Goal: Task Accomplishment & Management: Manage account settings

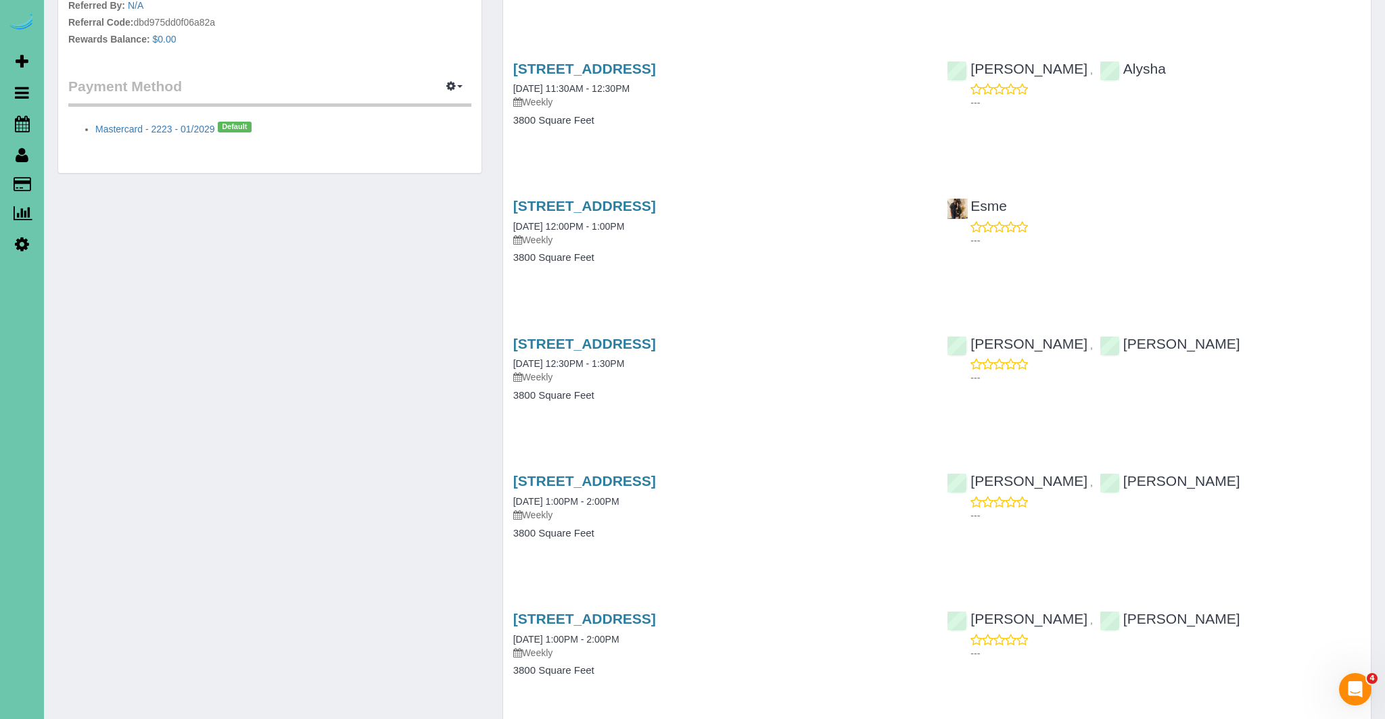
scroll to position [617, 0]
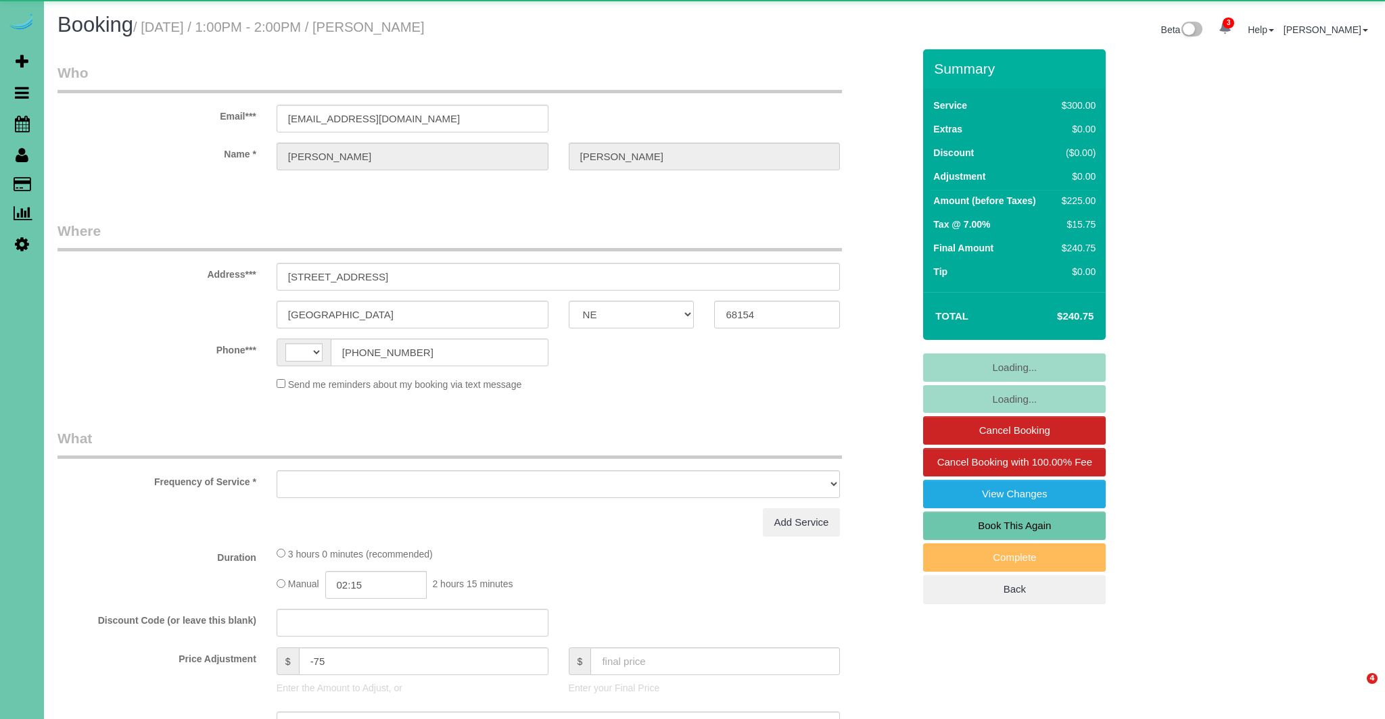
select select "NE"
select select "string:[GEOGRAPHIC_DATA]"
select select "object:685"
select select "string:fspay-4d2cd65b-4a77-40c0-a8f7-939d9a263750"
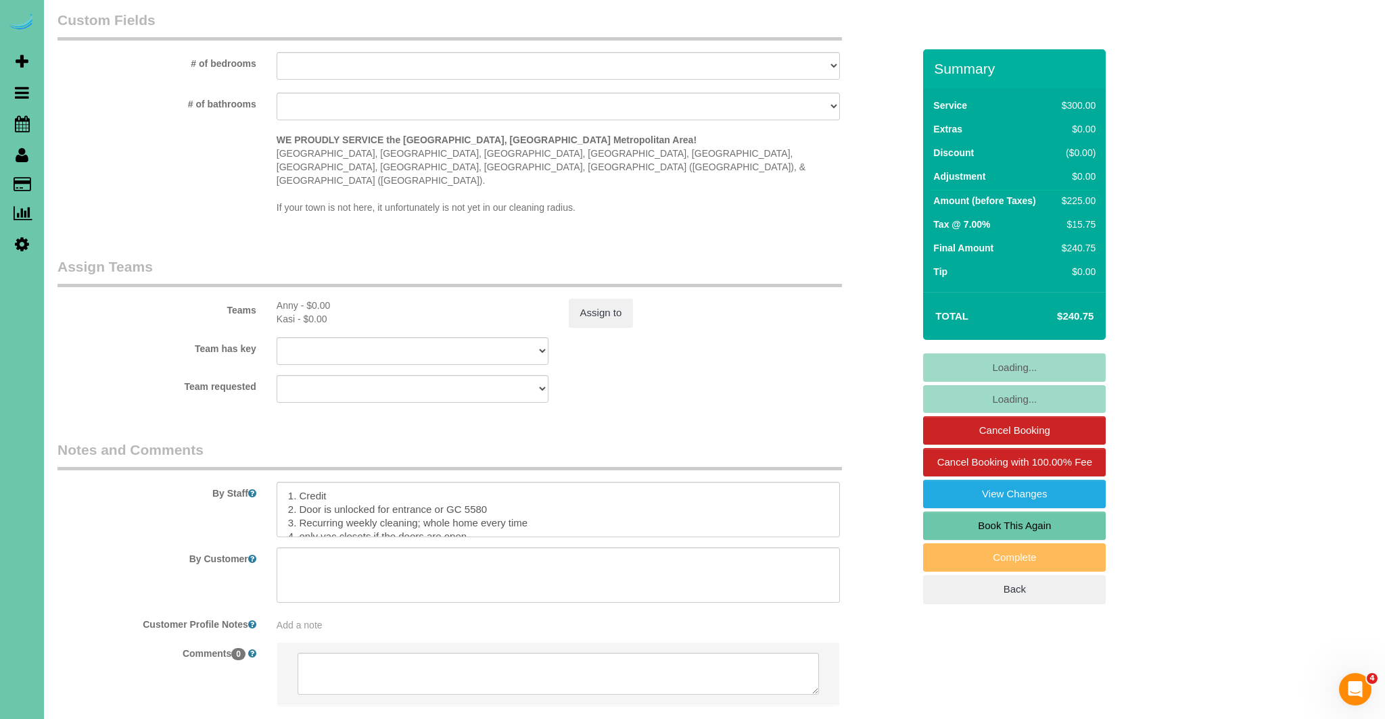
scroll to position [1315, 0]
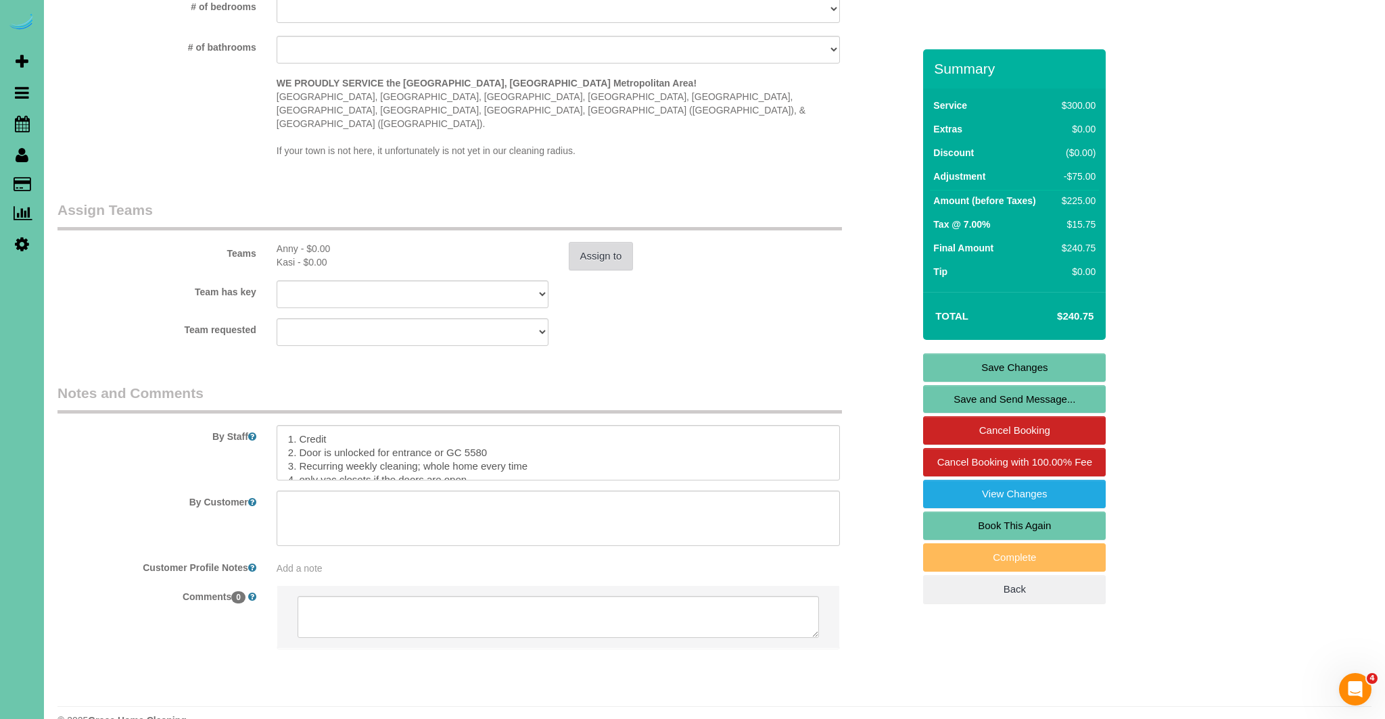
click at [603, 242] on button "Assign to" at bounding box center [601, 256] width 65 height 28
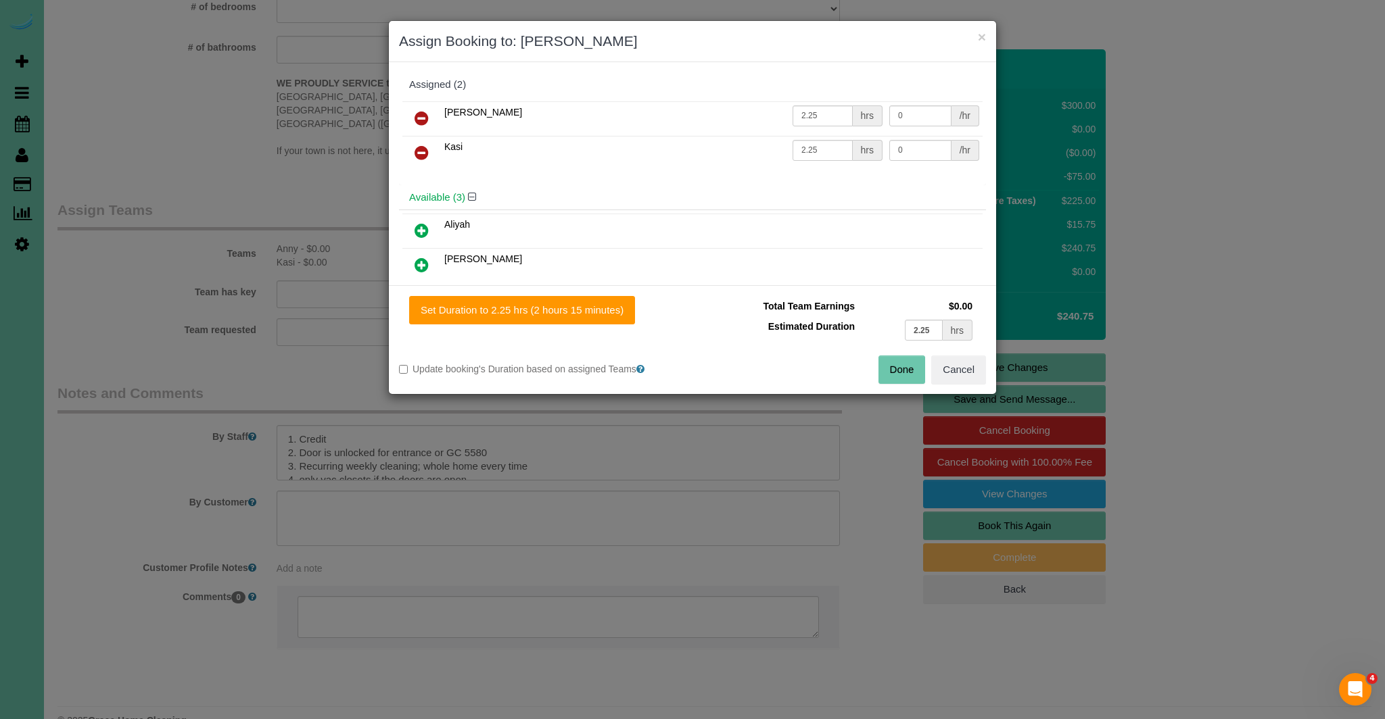
click at [424, 152] on icon at bounding box center [421, 153] width 14 height 16
drag, startPoint x: 932, startPoint y: 329, endPoint x: 990, endPoint y: 351, distance: 62.0
click at [771, 328] on tr "Estimated Duration 2.25 hrs" at bounding box center [838, 330] width 273 height 28
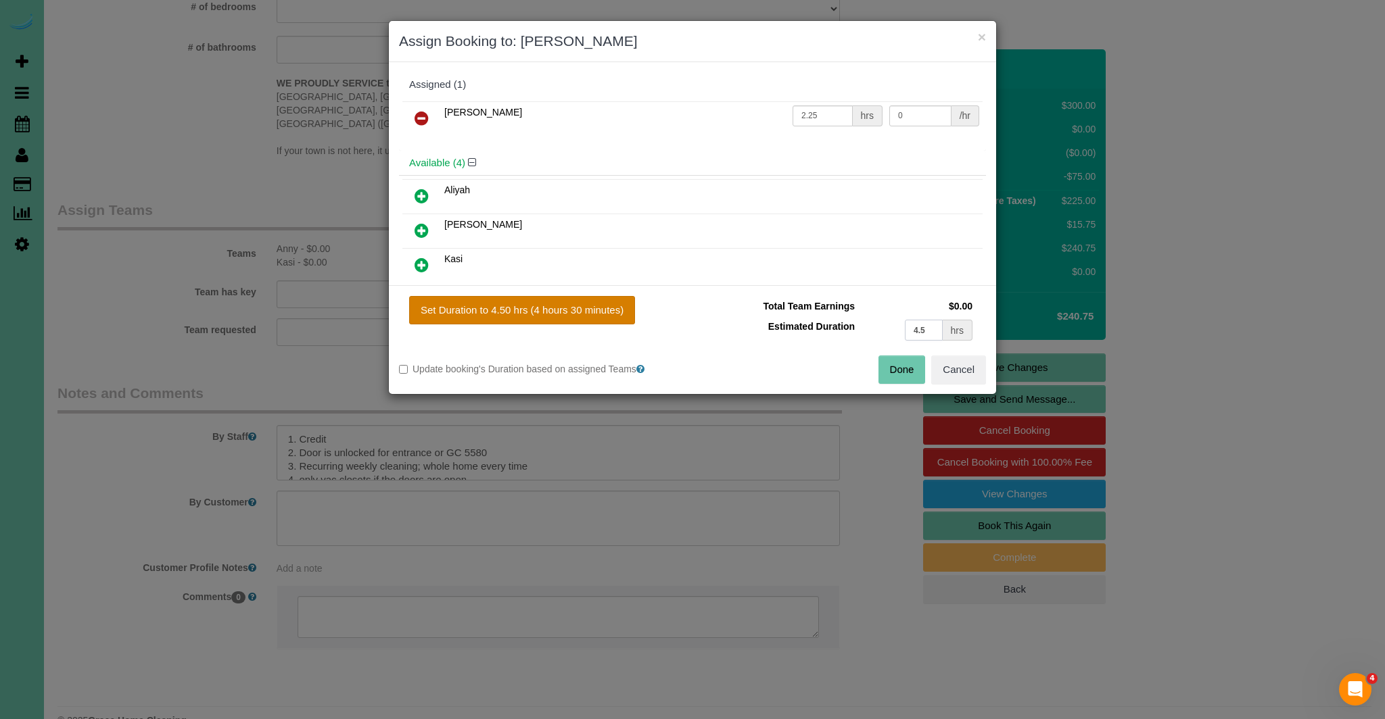
type input "4.5"
click at [523, 316] on button "Set Duration to 4.50 hrs (4 hours 30 minutes)" at bounding box center [522, 310] width 226 height 28
type input "4.50"
click at [548, 316] on button "Set Duration to 4.50 hrs (4 hours 30 minutes)" at bounding box center [522, 310] width 226 height 28
click at [577, 314] on button "Set Duration to 4.50 hrs (4 hours 30 minutes)" at bounding box center [522, 310] width 226 height 28
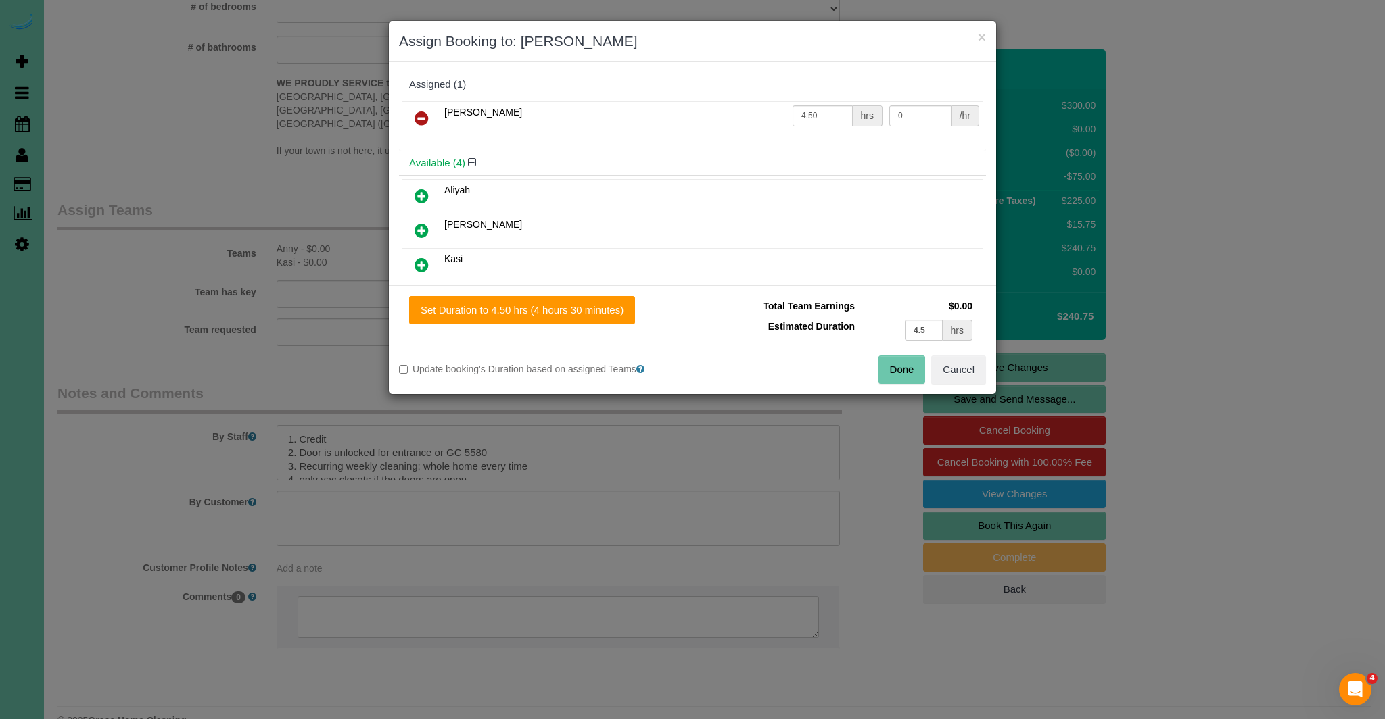
click at [902, 372] on button "Done" at bounding box center [901, 370] width 47 height 28
type input "04:30"
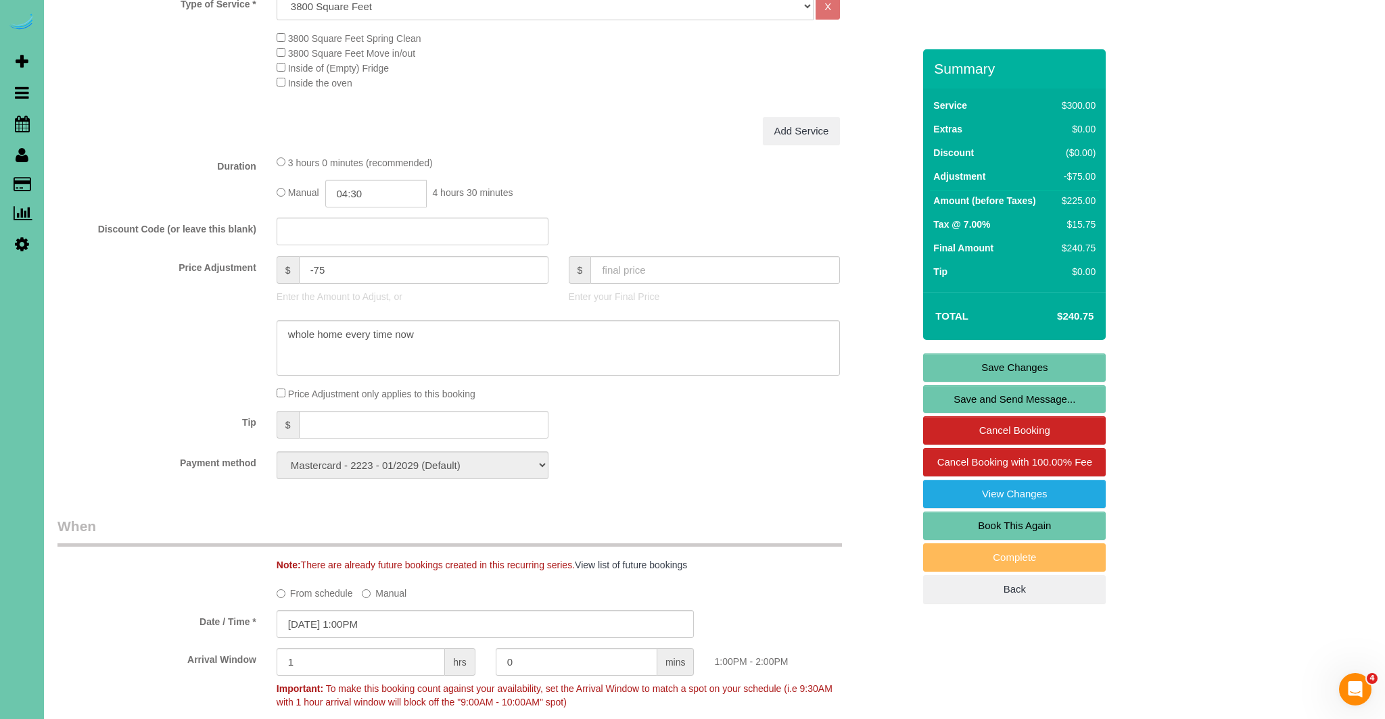
scroll to position [514, 0]
click at [1039, 369] on link "Save Changes" at bounding box center [1014, 368] width 183 height 28
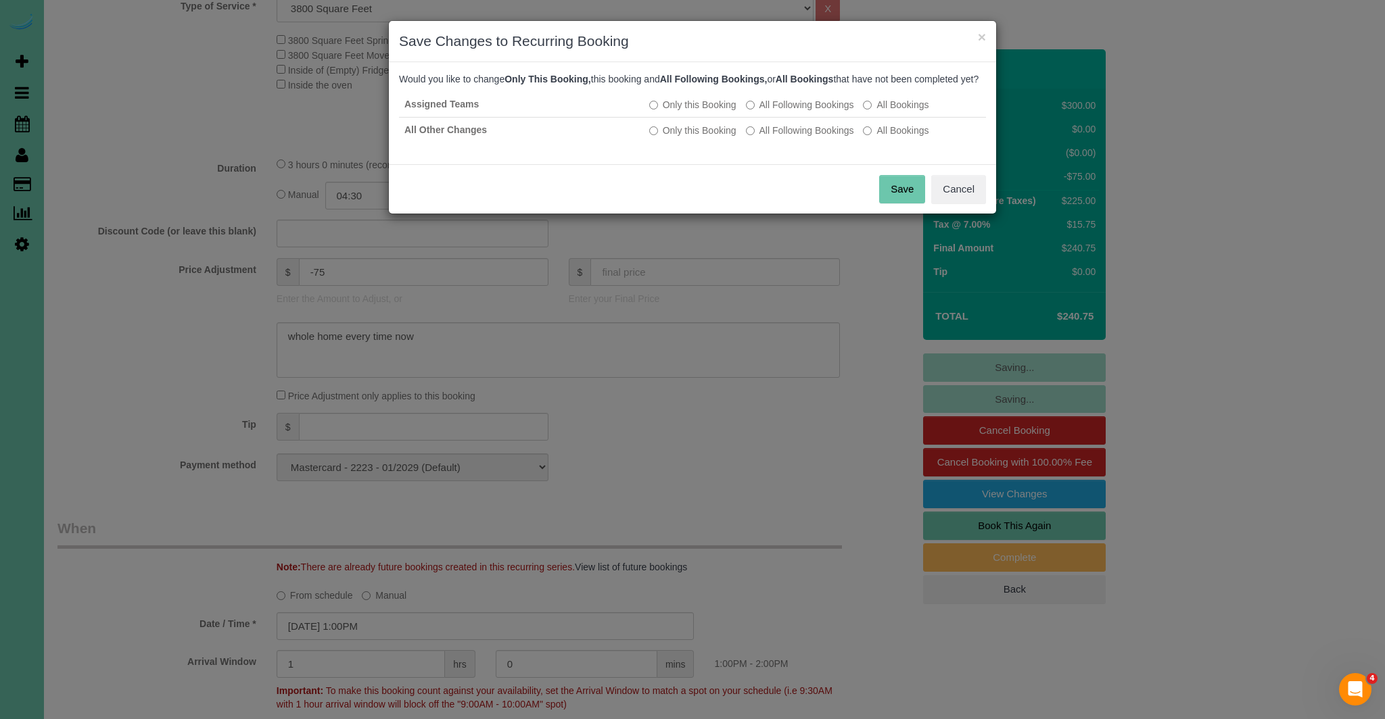
click at [908, 203] on button "Save" at bounding box center [902, 189] width 46 height 28
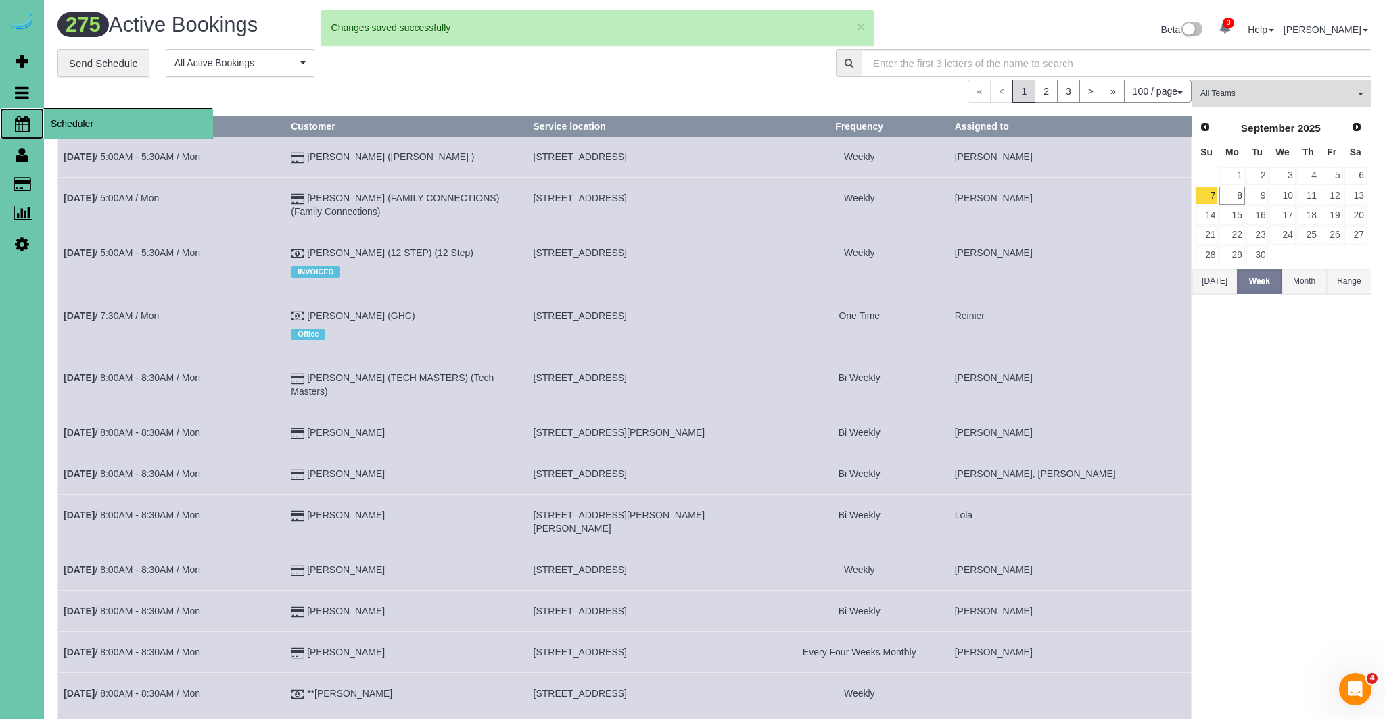
click at [22, 119] on icon at bounding box center [22, 124] width 15 height 16
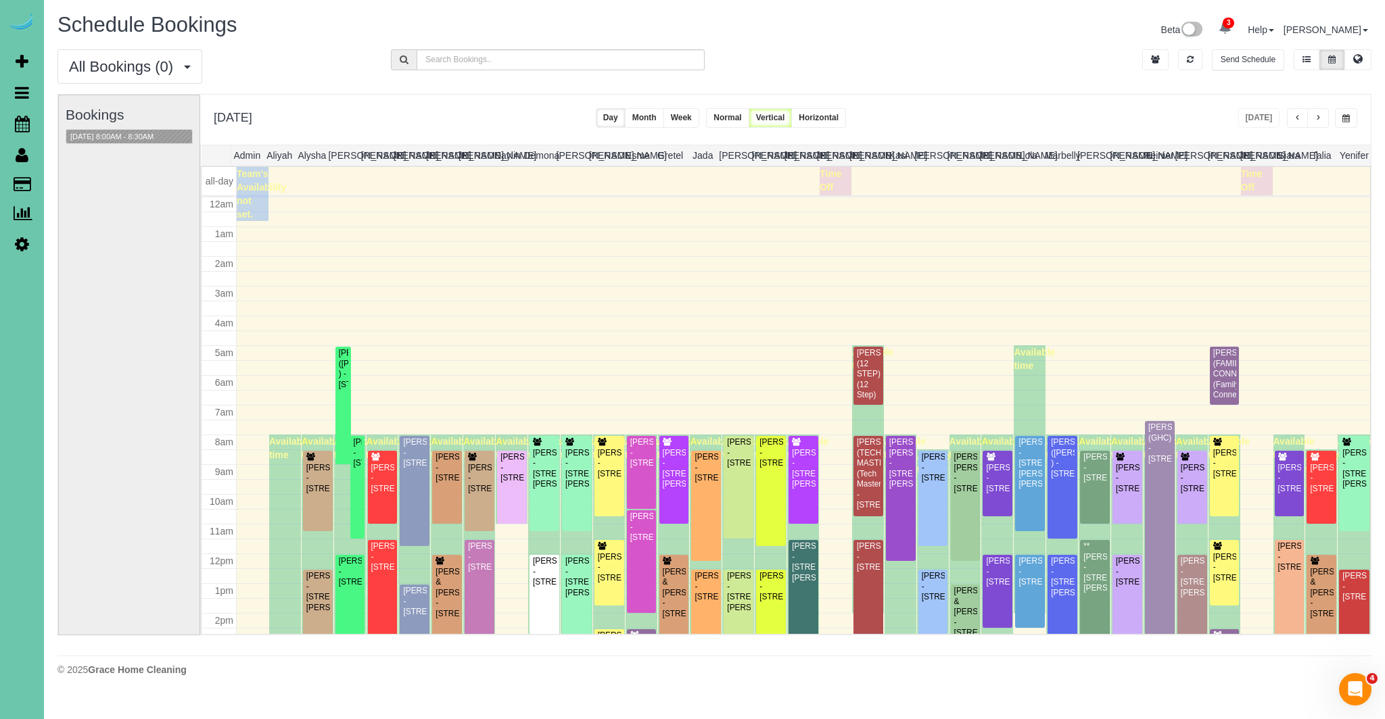
scroll to position [179, 0]
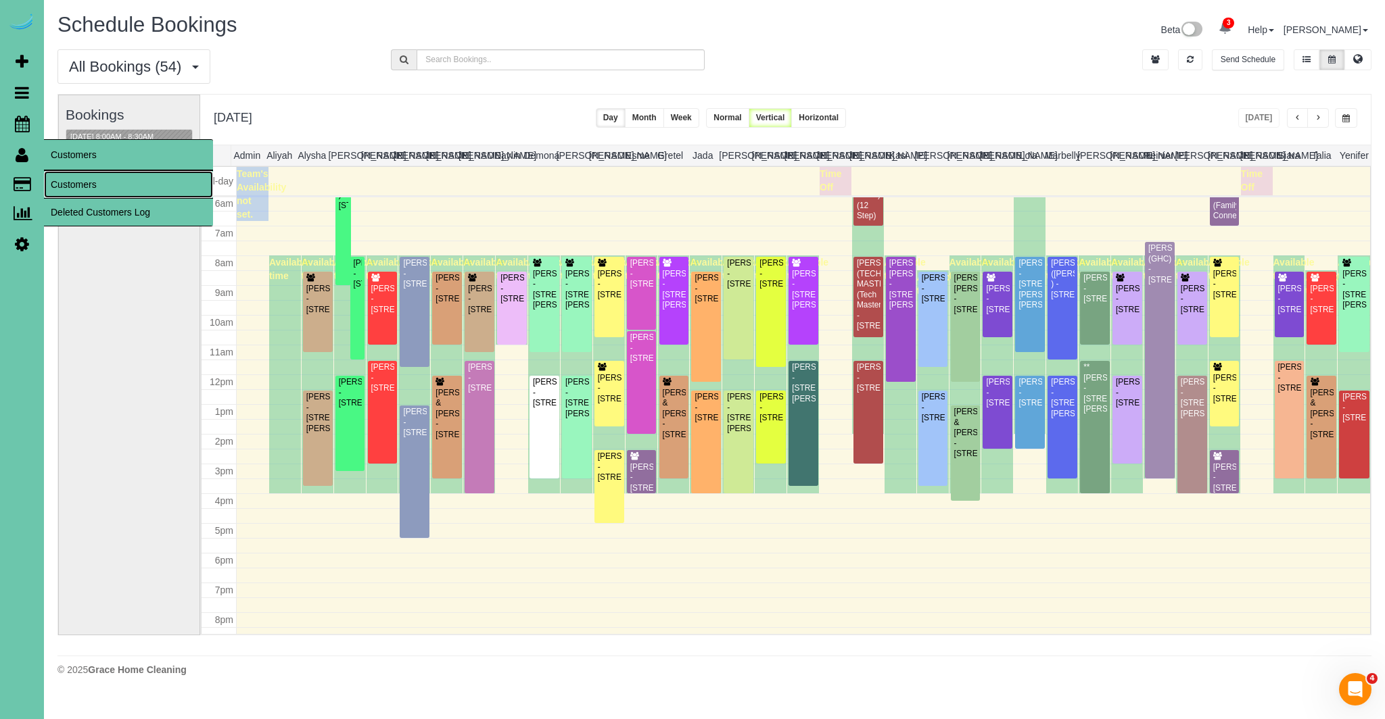
click at [62, 182] on link "Customers" at bounding box center [128, 184] width 169 height 27
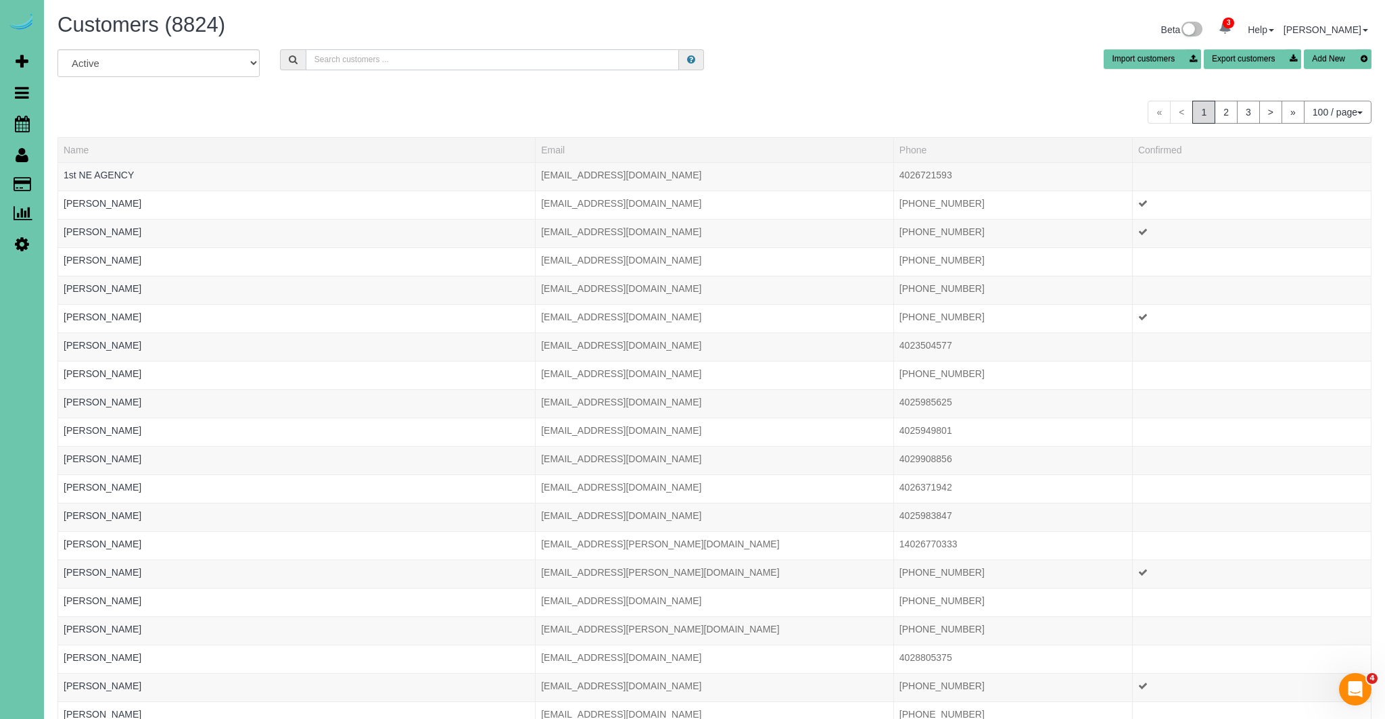
click at [494, 54] on input "text" at bounding box center [493, 59] width 374 height 21
type input "[PERSON_NAME]"
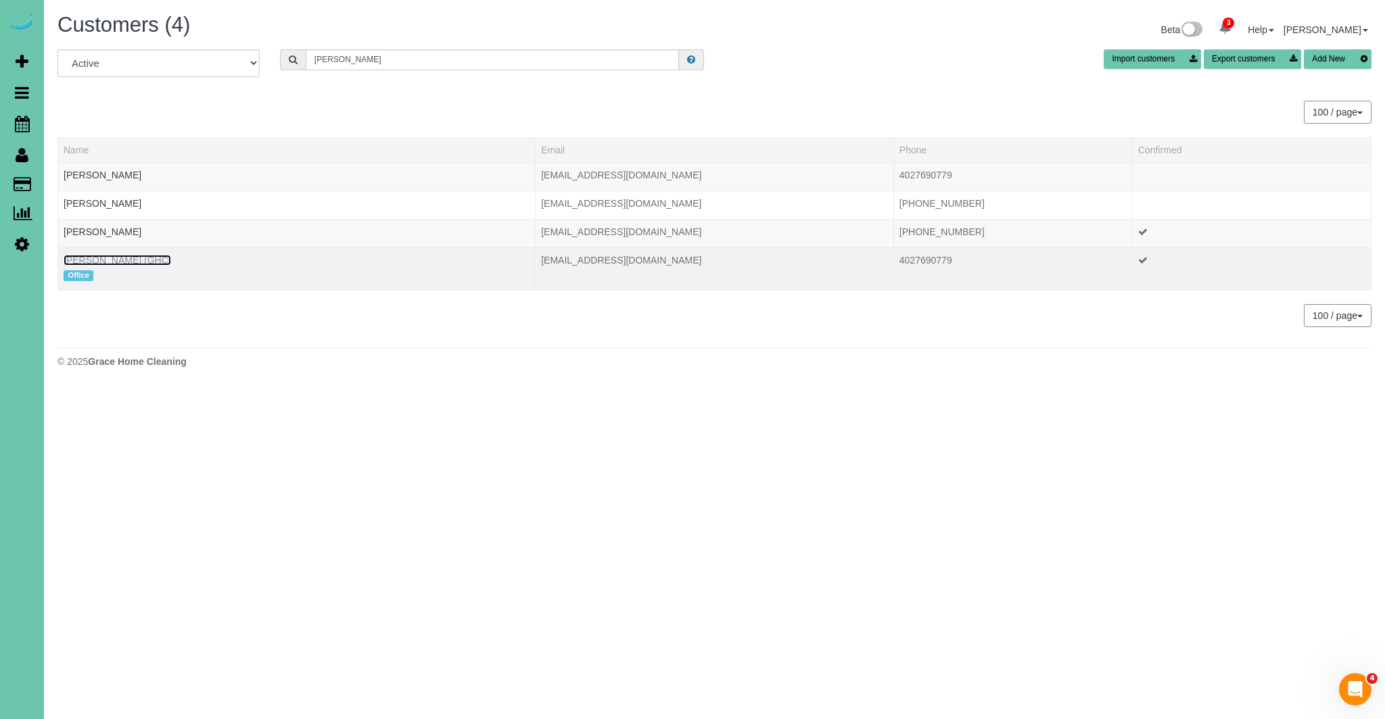
click at [122, 262] on link "[PERSON_NAME] (GHC)" at bounding box center [117, 260] width 107 height 11
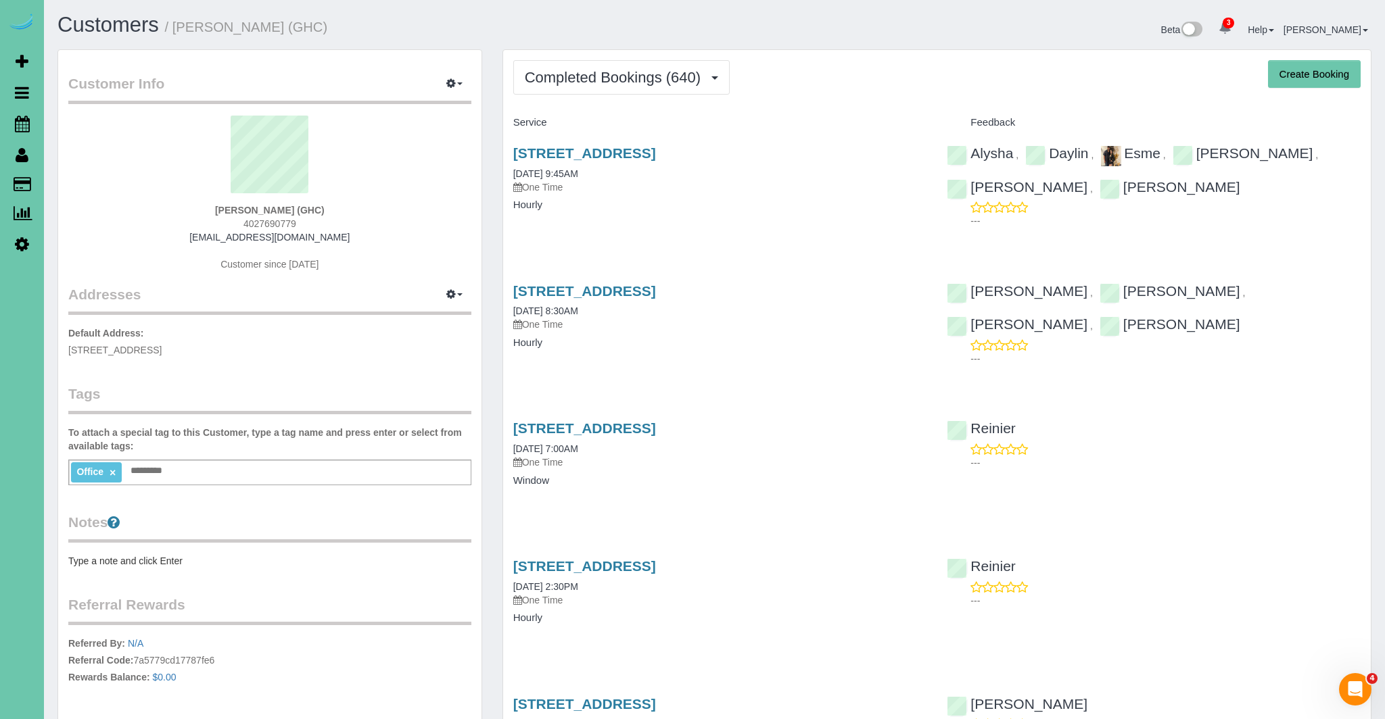
click at [1309, 76] on button "Create Booking" at bounding box center [1314, 74] width 93 height 28
select select "NE"
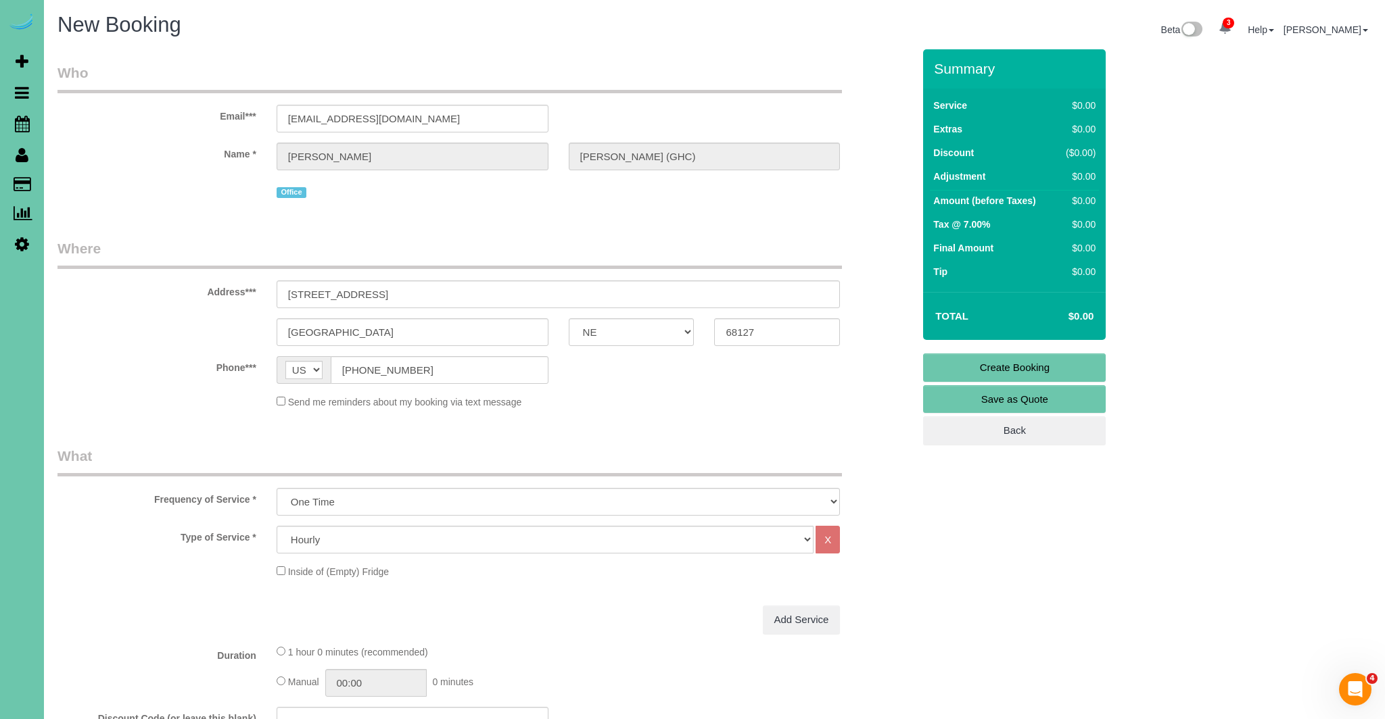
select select "object:5932"
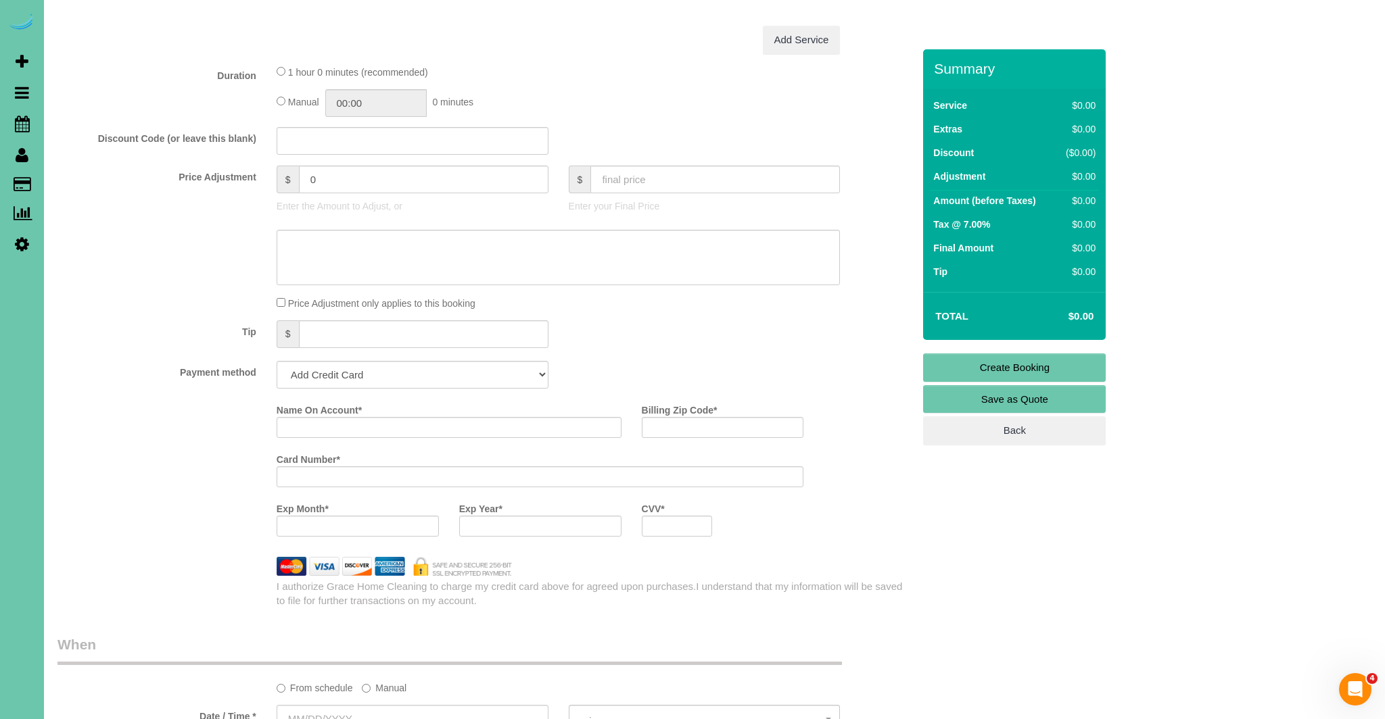
scroll to position [605, 0]
click at [433, 332] on input "text" at bounding box center [423, 335] width 249 height 28
click at [427, 372] on select "Add Credit Card Cash Check Paypal" at bounding box center [412, 376] width 272 height 28
select select "string:cash"
click at [276, 362] on select "Add Credit Card Cash Check Paypal" at bounding box center [412, 376] width 272 height 28
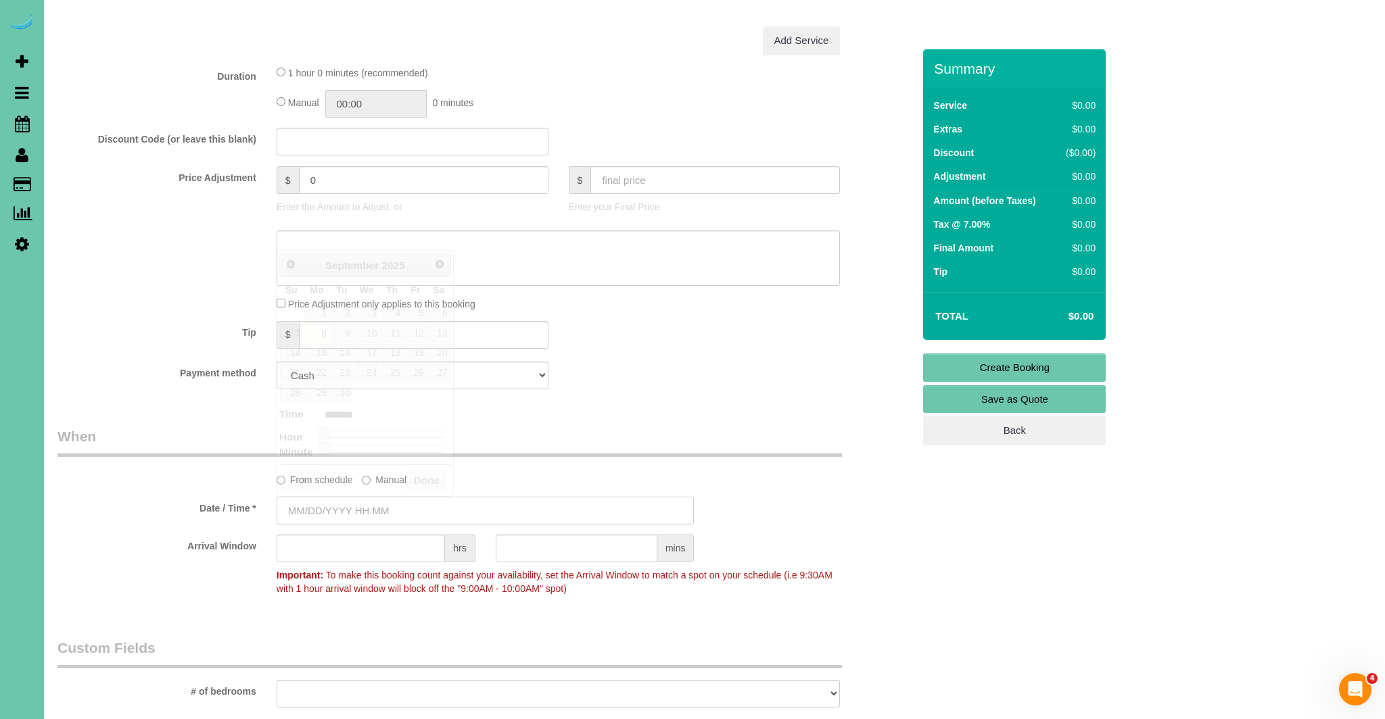
click at [359, 508] on input "text" at bounding box center [485, 511] width 418 height 28
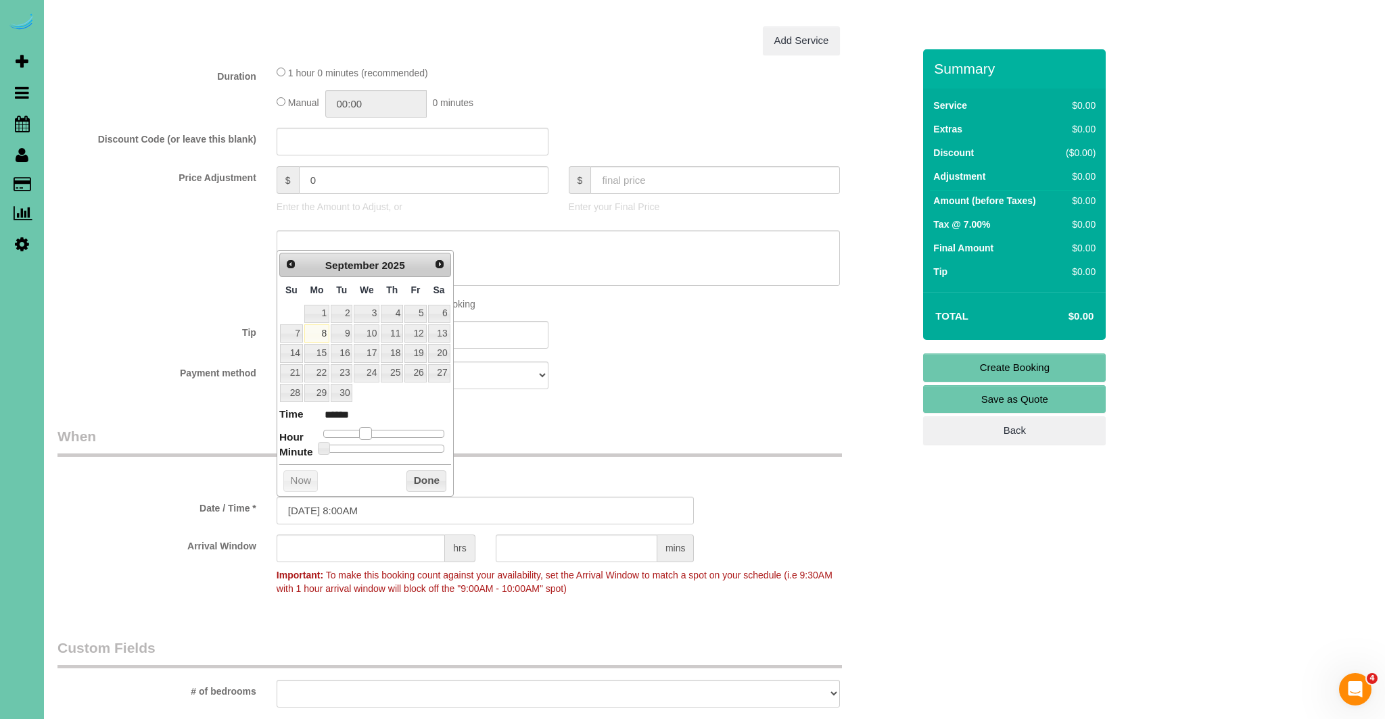
click at [363, 433] on span at bounding box center [365, 433] width 12 height 12
type input "[DATE] 9:00AM"
type input "******"
type input "[DATE] 10:00AM"
type input "*******"
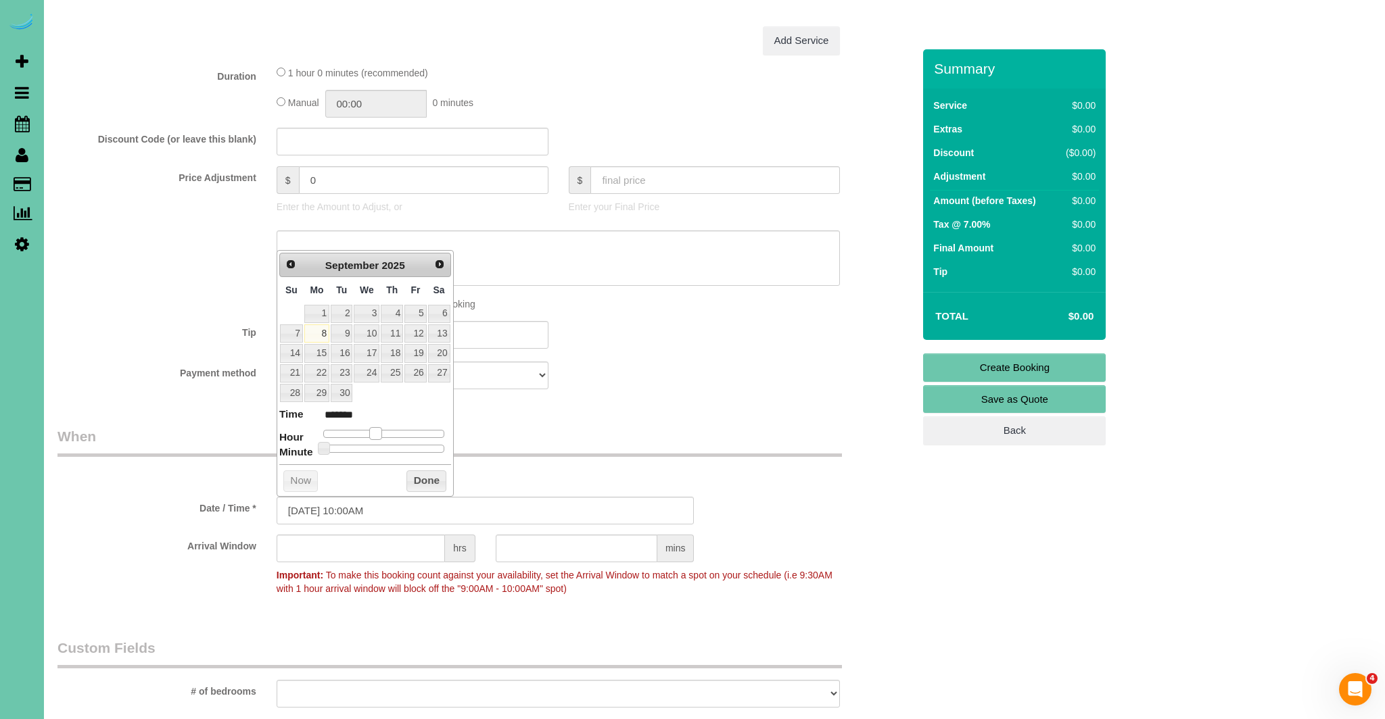
type input "[DATE] 11:00AM"
type input "*******"
type input "[DATE] 12:00PM"
type input "*******"
drag, startPoint x: 363, startPoint y: 433, endPoint x: 384, endPoint y: 433, distance: 21.0
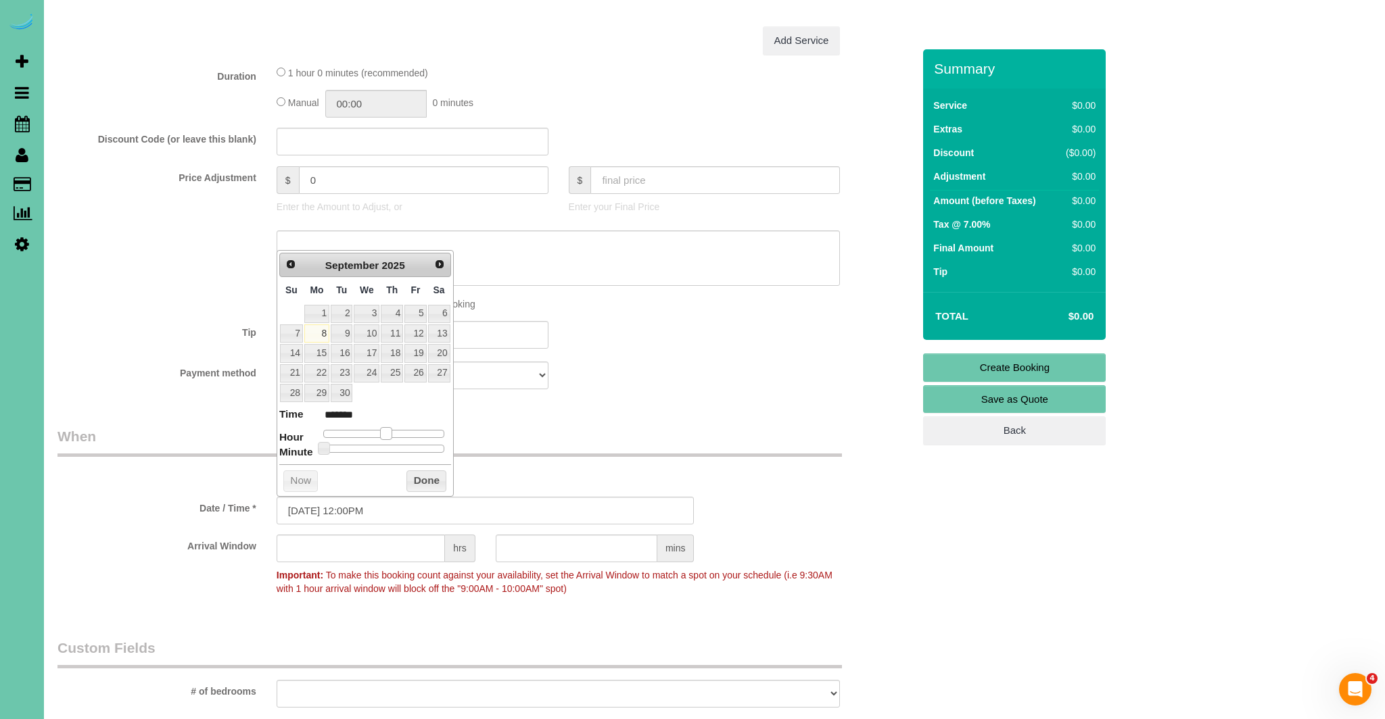
click at [385, 433] on span at bounding box center [386, 433] width 12 height 12
type input "[DATE] 1:00PM"
type input "******"
click at [388, 434] on span at bounding box center [391, 433] width 12 height 12
type input "[DATE] 12:00PM"
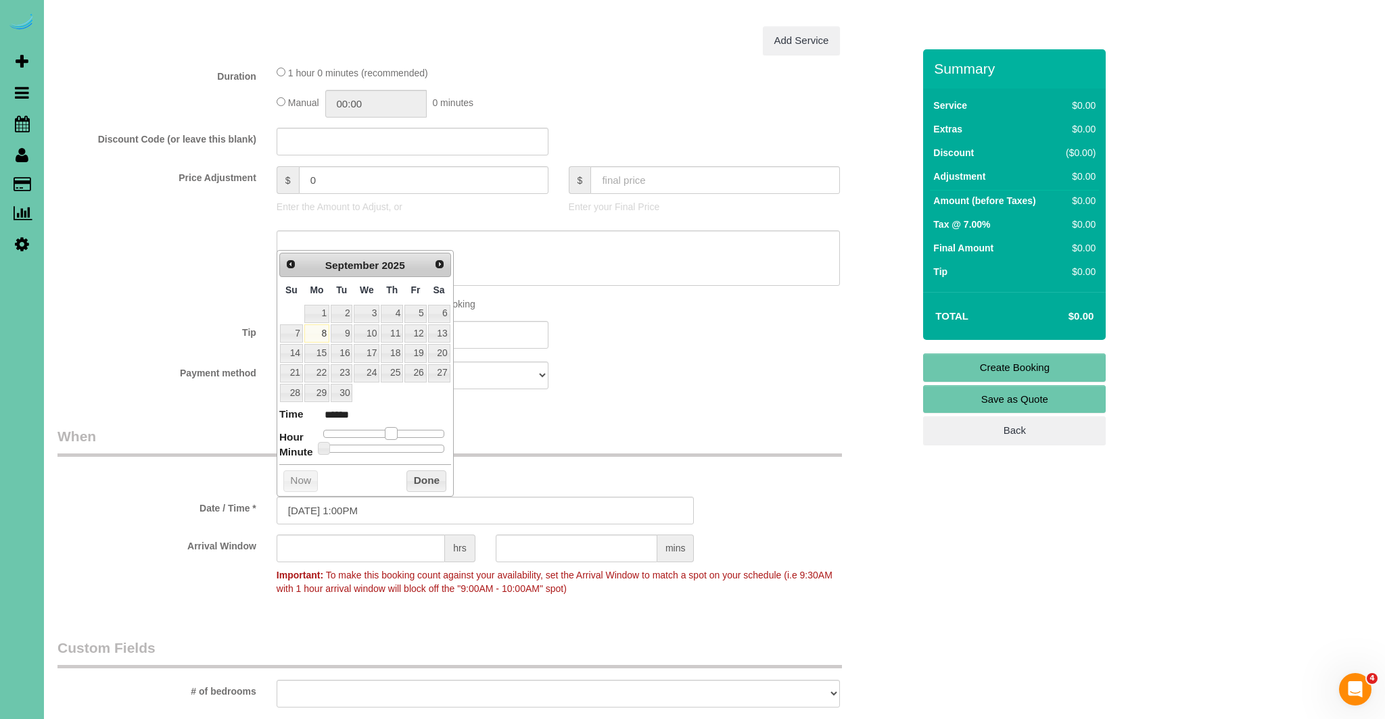
type input "*******"
drag, startPoint x: 391, startPoint y: 437, endPoint x: 392, endPoint y: 445, distance: 8.1
click at [388, 437] on span at bounding box center [386, 433] width 12 height 12
click at [422, 479] on button "Done" at bounding box center [426, 482] width 40 height 22
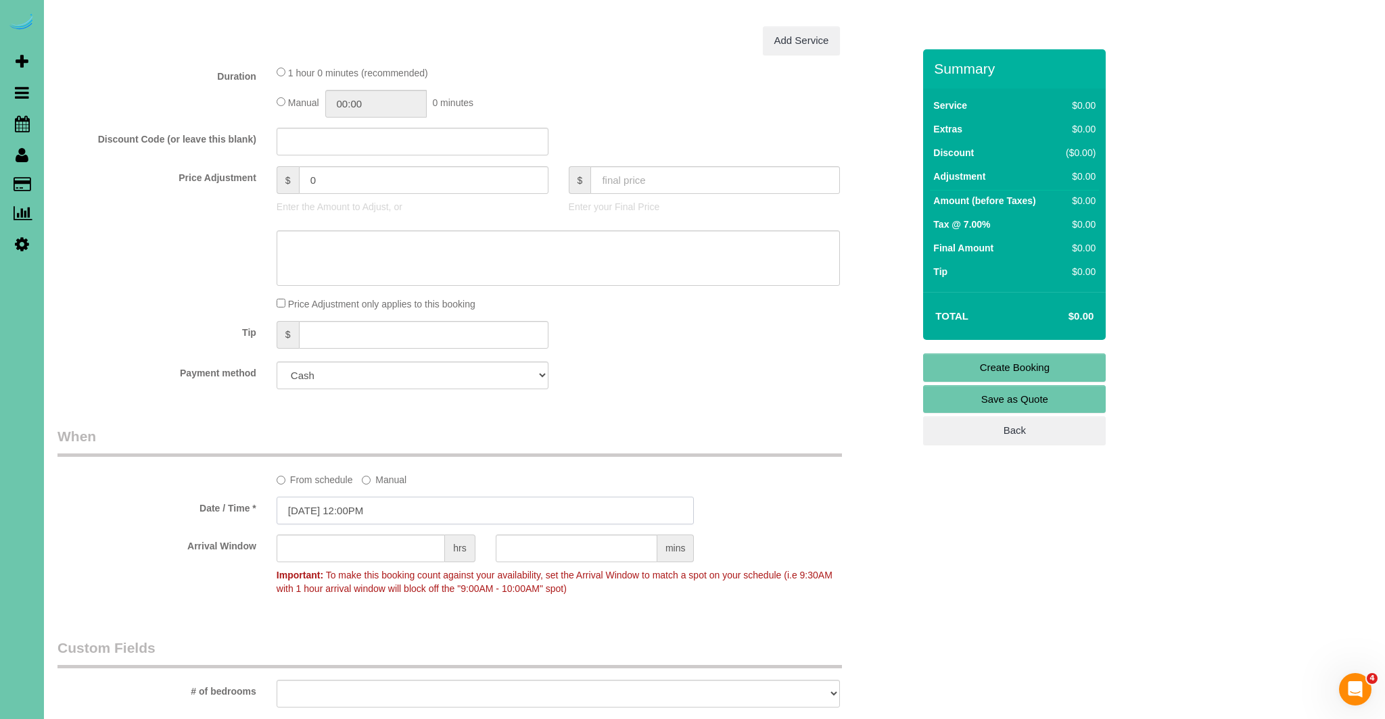
click at [401, 510] on input "[DATE] 12:00PM" at bounding box center [485, 511] width 418 height 28
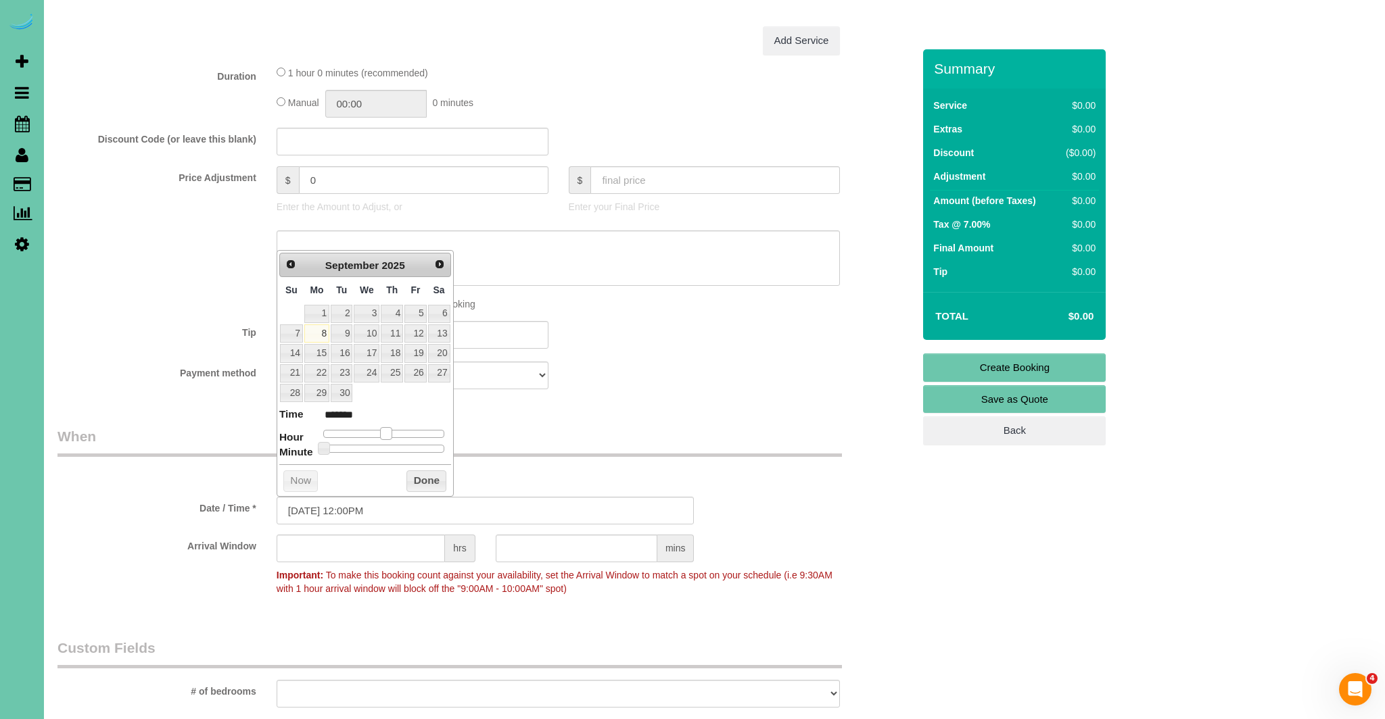
type input "[DATE] 1:00PM"
type input "******"
click at [390, 435] on span at bounding box center [391, 433] width 12 height 12
click at [412, 481] on button "Done" at bounding box center [426, 482] width 40 height 22
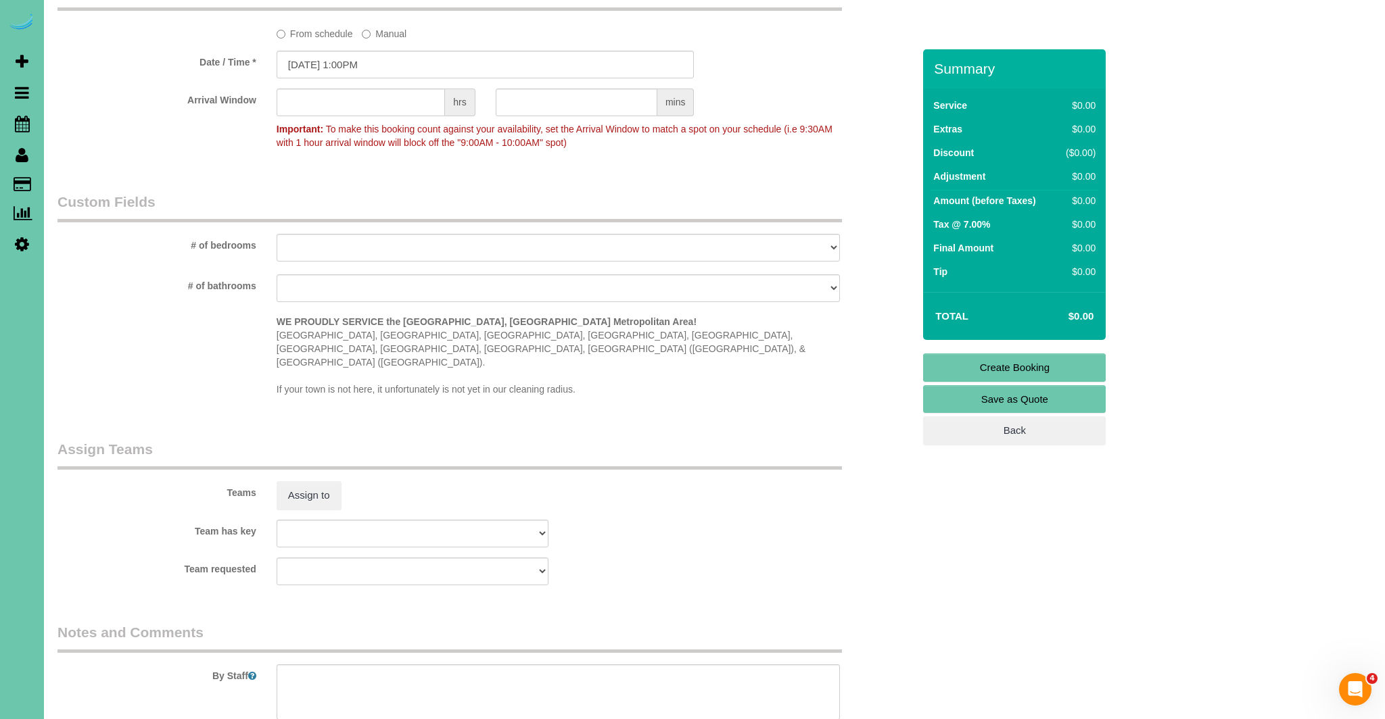
scroll to position [1054, 0]
click at [325, 479] on button "Assign to" at bounding box center [308, 493] width 65 height 28
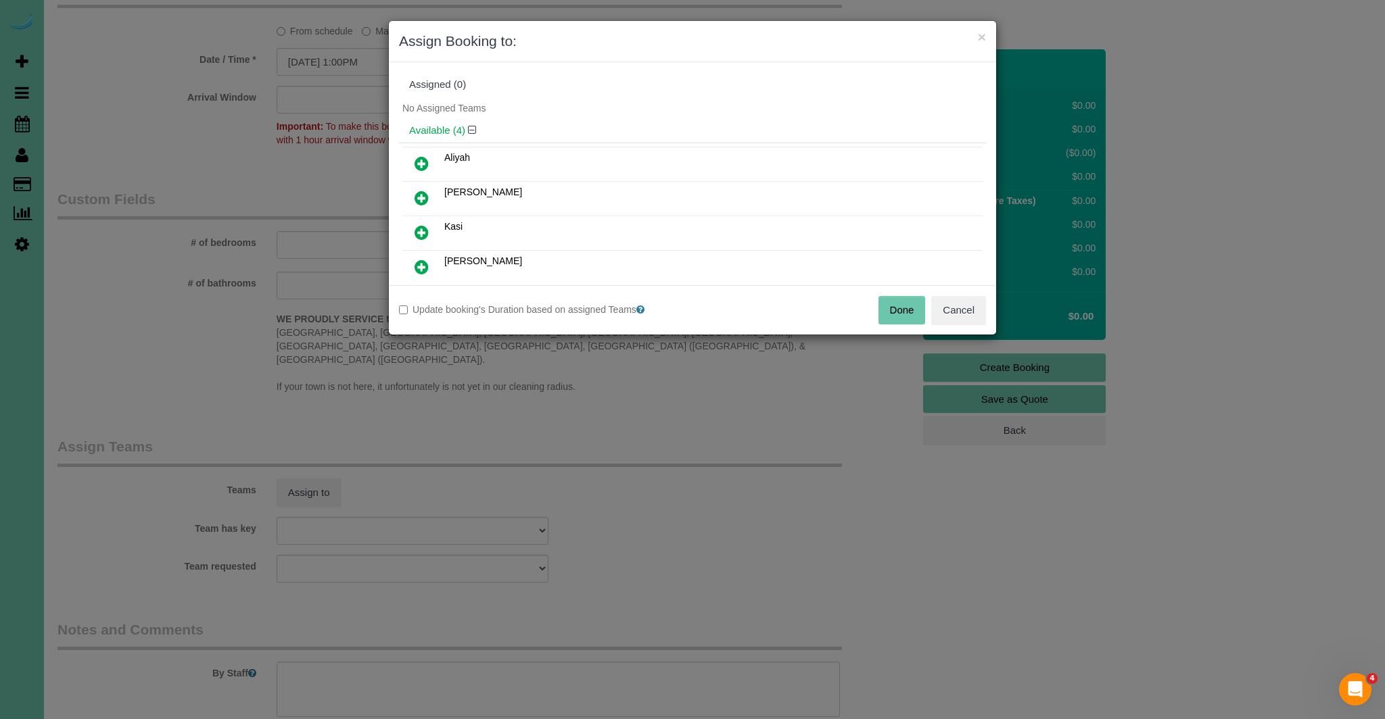
click at [420, 228] on icon at bounding box center [421, 232] width 14 height 16
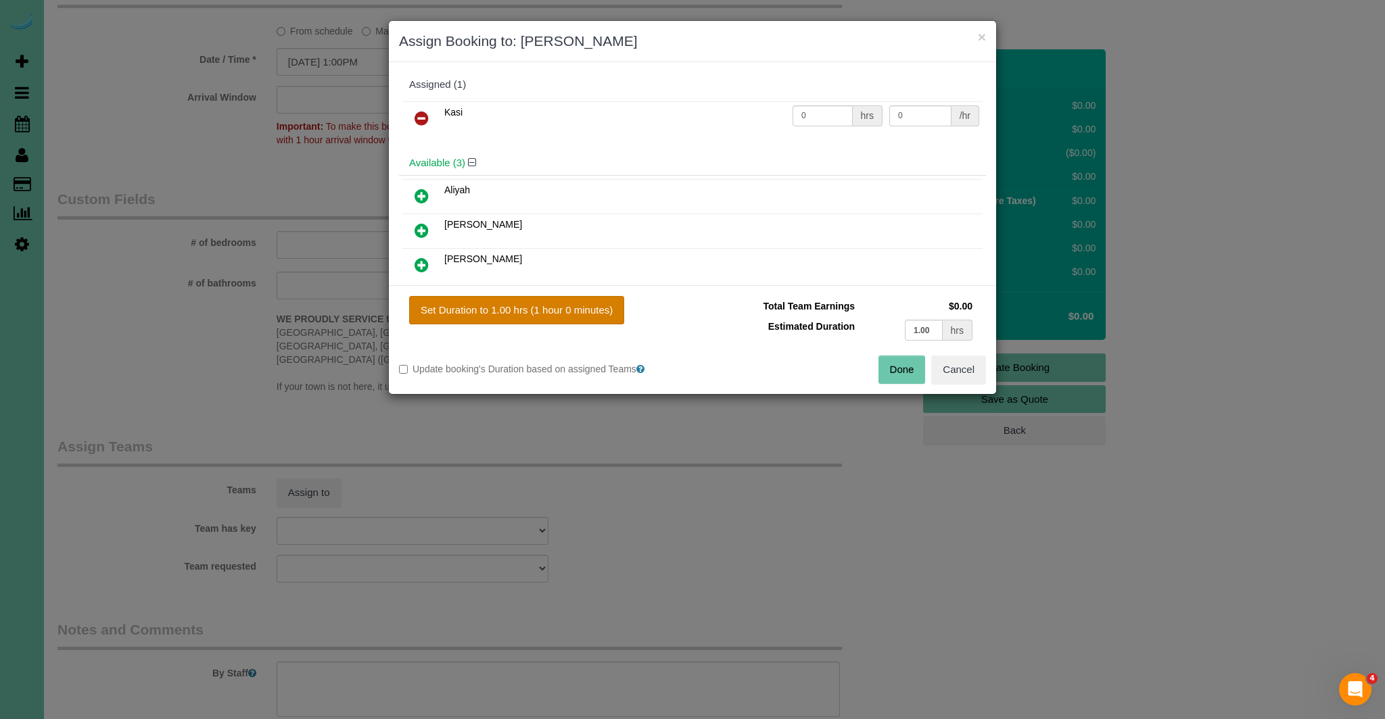
click at [486, 315] on button "Set Duration to 1.00 hrs (1 hour 0 minutes)" at bounding box center [516, 310] width 215 height 28
type input "1.00"
click at [908, 370] on button "Done" at bounding box center [901, 370] width 47 height 28
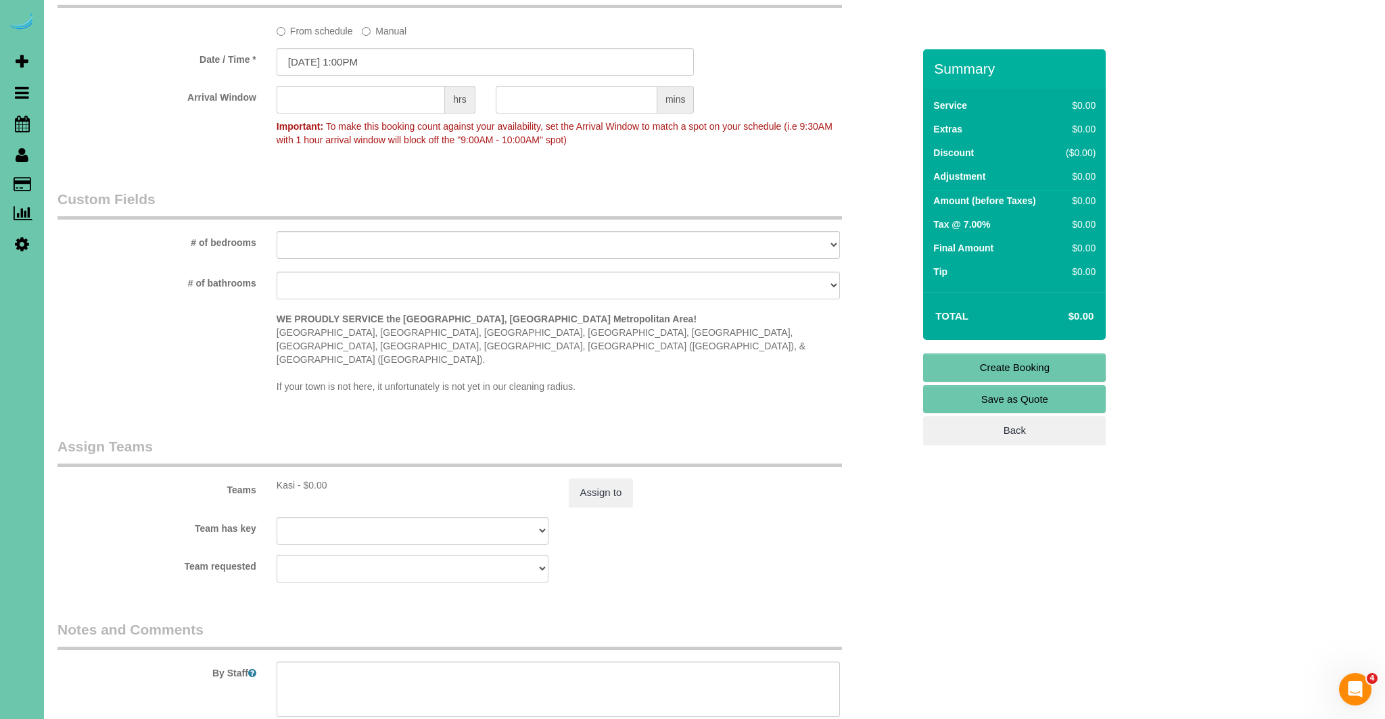
click at [1042, 364] on link "Create Booking" at bounding box center [1014, 368] width 183 height 28
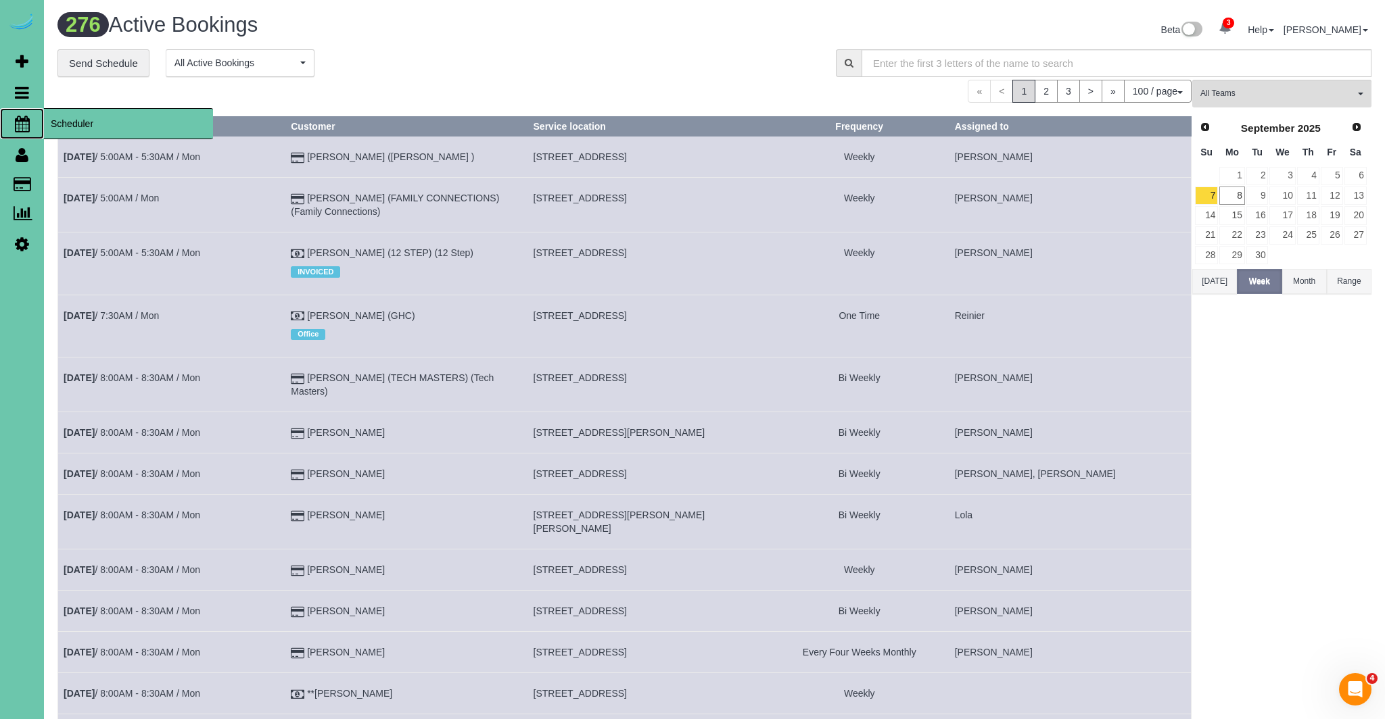
click at [24, 124] on icon at bounding box center [22, 124] width 15 height 16
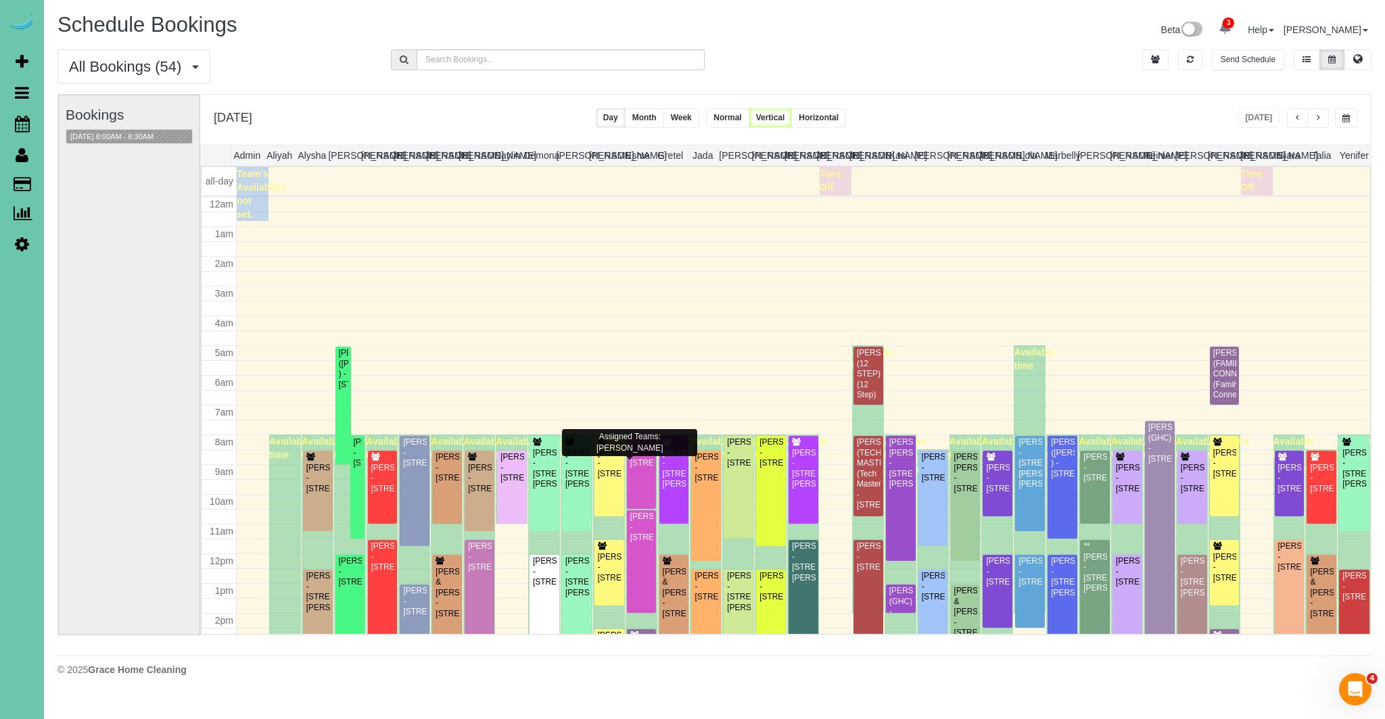
scroll to position [179, 0]
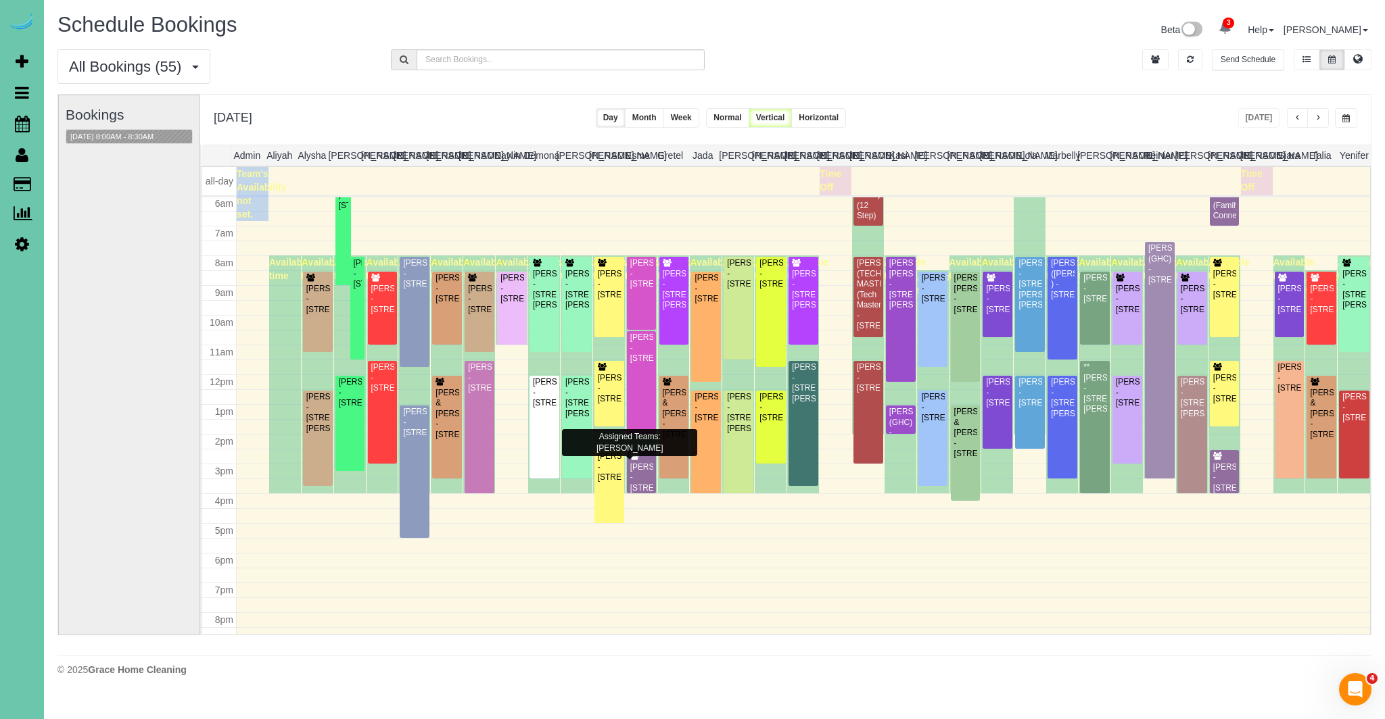
click at [699, 116] on button "Week" at bounding box center [681, 118] width 36 height 20
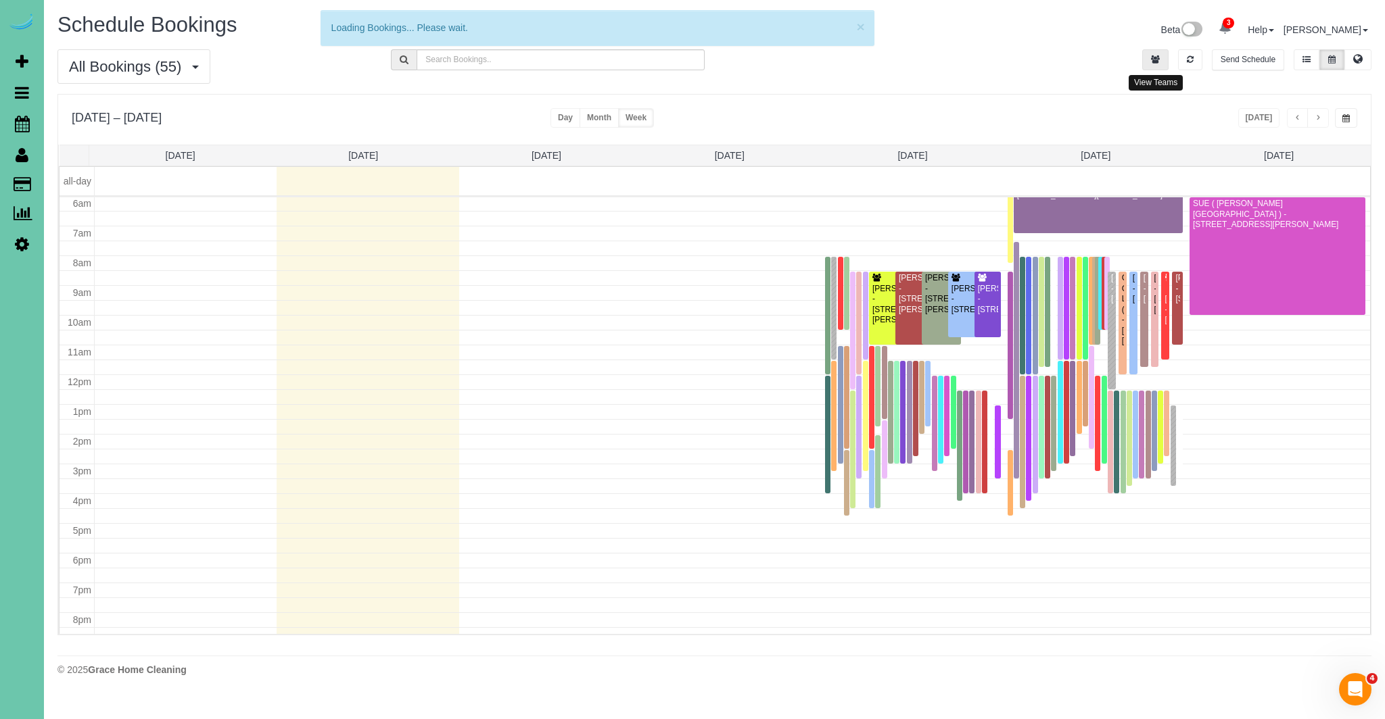
click at [1147, 56] on button "button" at bounding box center [1155, 59] width 26 height 21
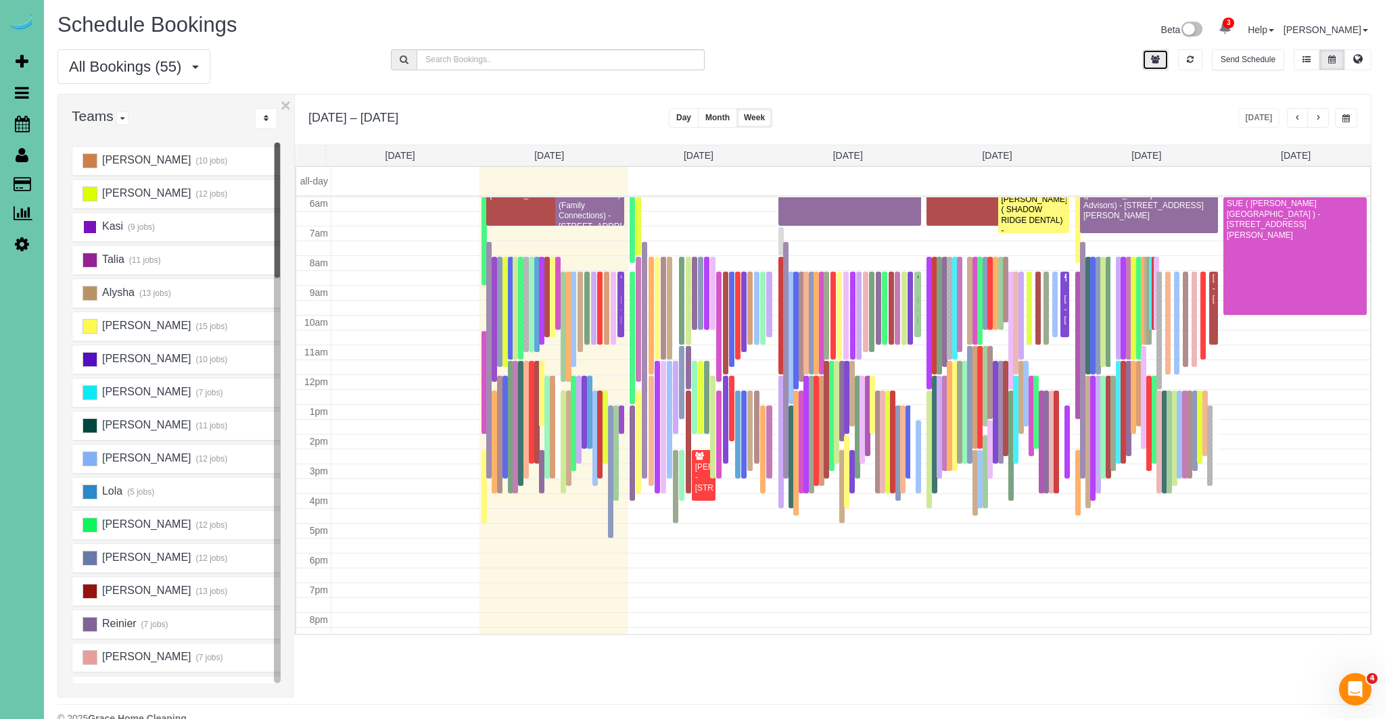
click at [94, 222] on ins at bounding box center [89, 227] width 15 height 15
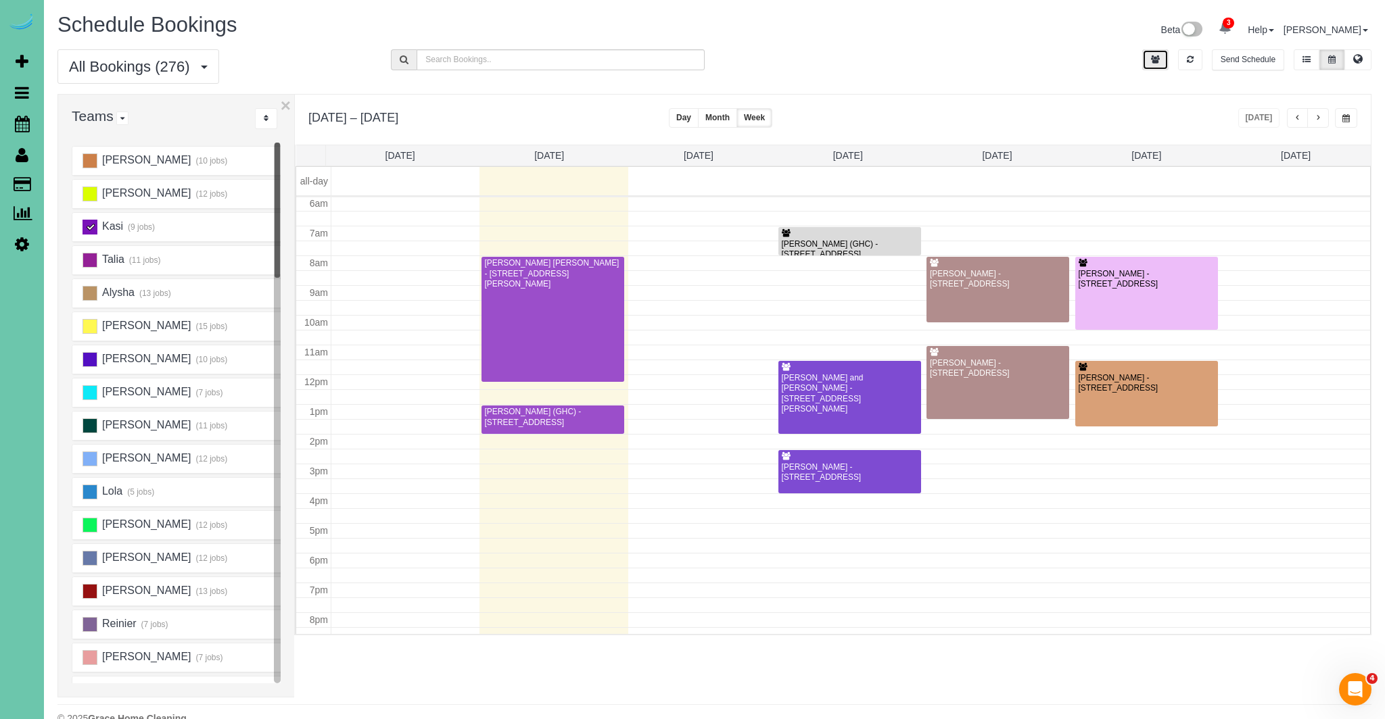
drag, startPoint x: 95, startPoint y: 228, endPoint x: 675, endPoint y: 177, distance: 582.3
click at [95, 228] on ins at bounding box center [89, 227] width 15 height 15
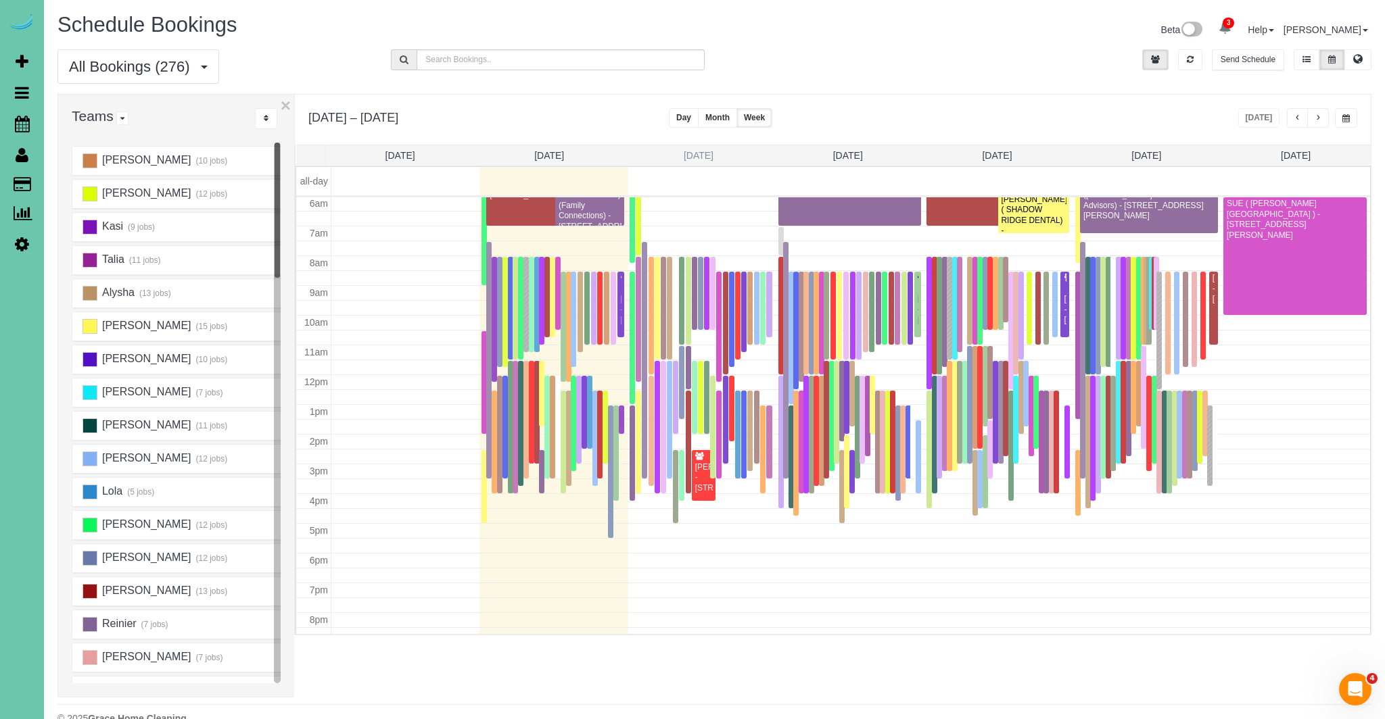
click at [688, 157] on link "[DATE]" at bounding box center [698, 155] width 30 height 11
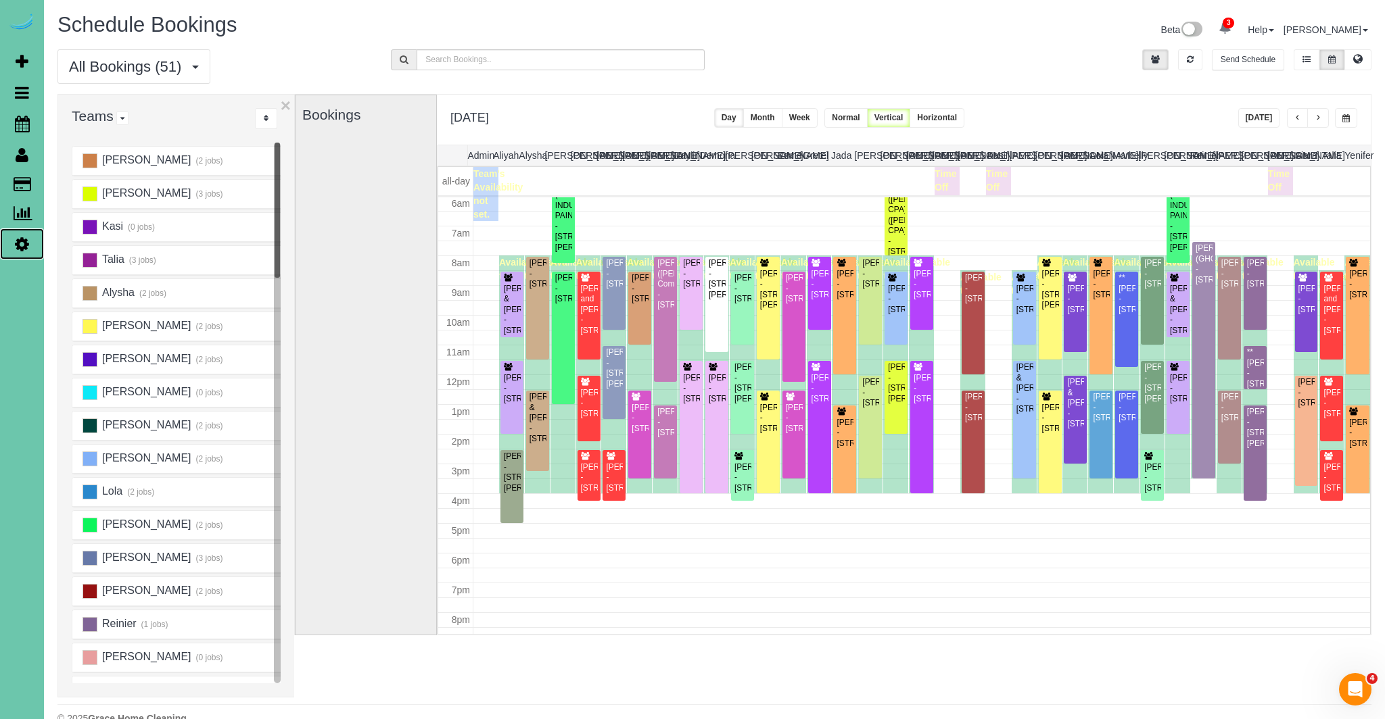
click at [16, 239] on icon at bounding box center [22, 244] width 14 height 16
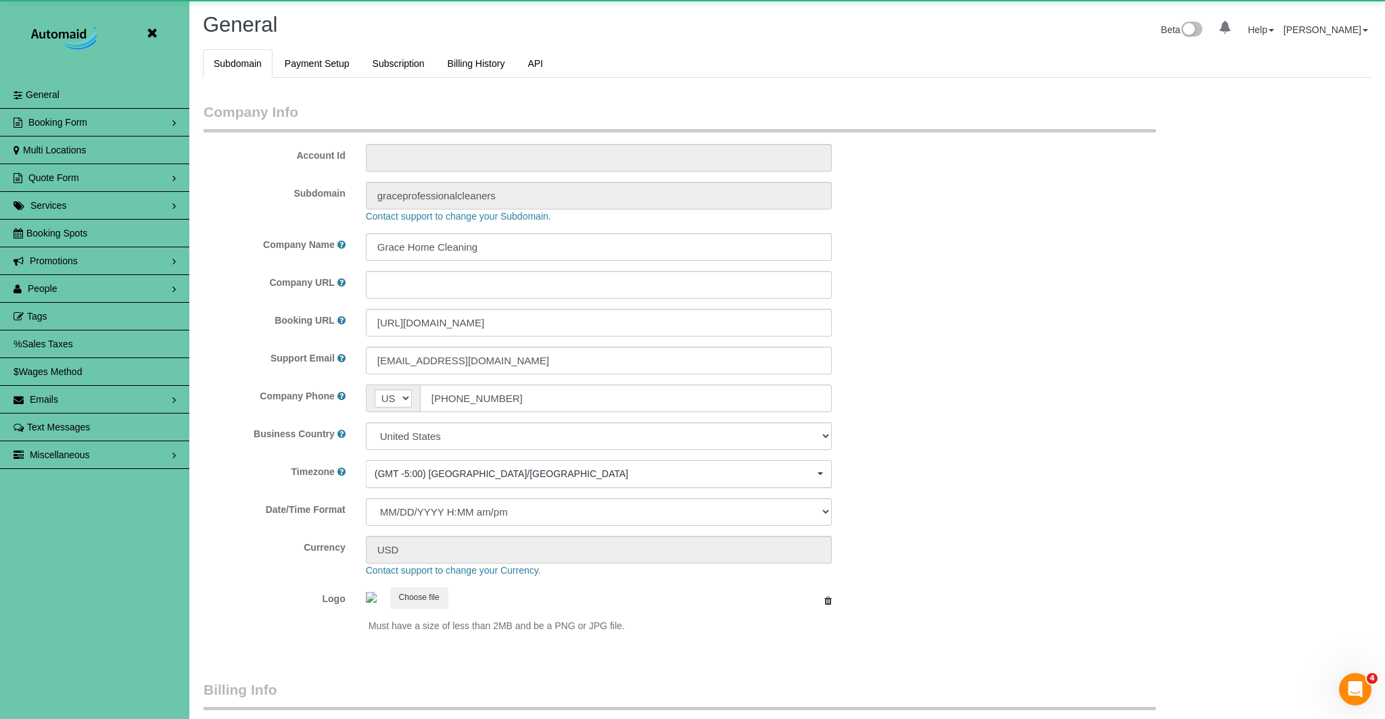
scroll to position [2853, 1385]
select select "5796"
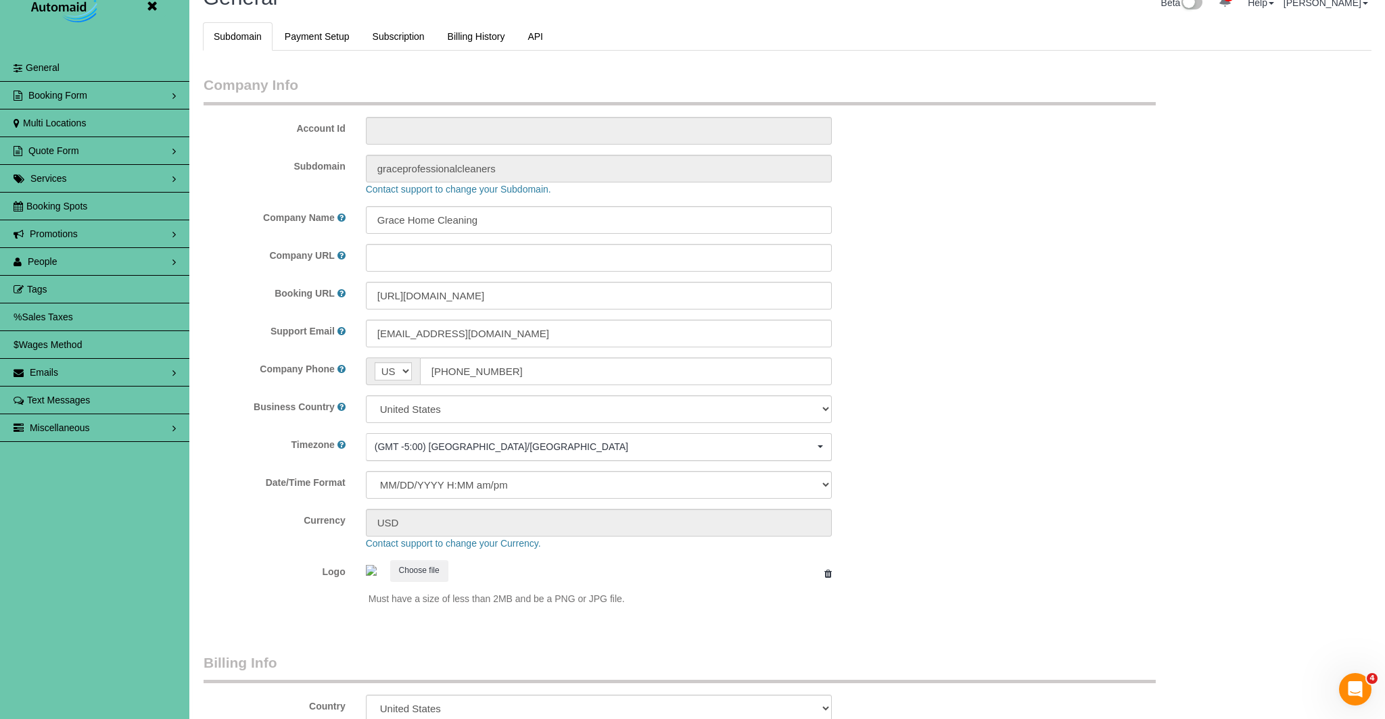
scroll to position [0, 0]
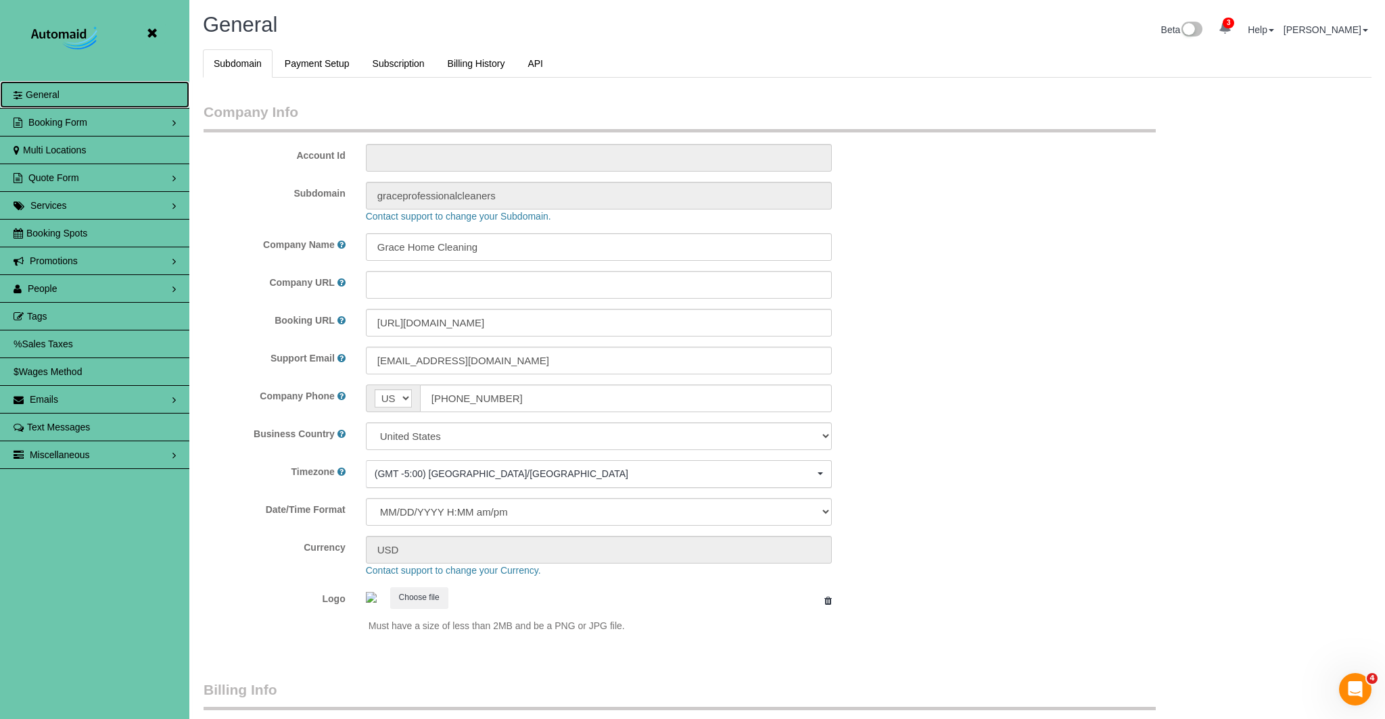
click at [51, 93] on span "General" at bounding box center [43, 94] width 34 height 11
select select "5796"
click at [53, 95] on span "General" at bounding box center [43, 94] width 34 height 11
select select "5796"
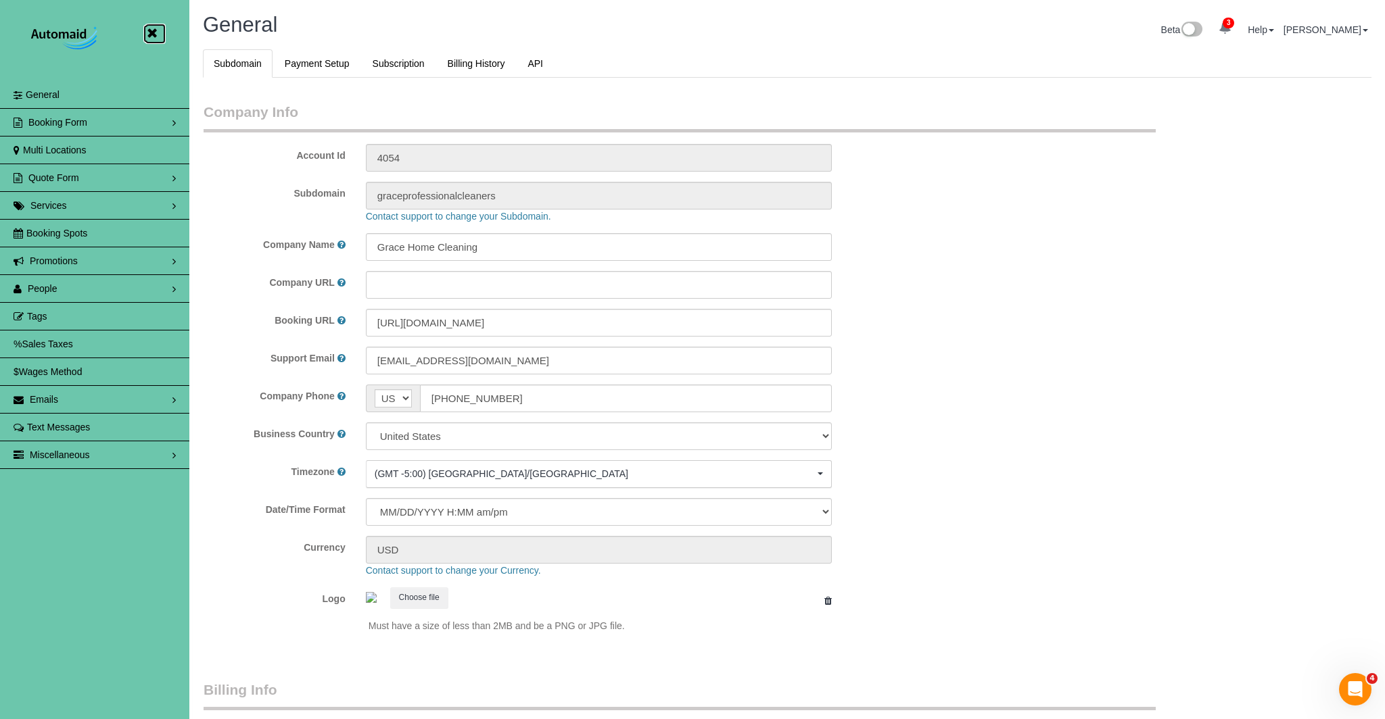
click at [153, 35] on icon at bounding box center [151, 33] width 17 height 17
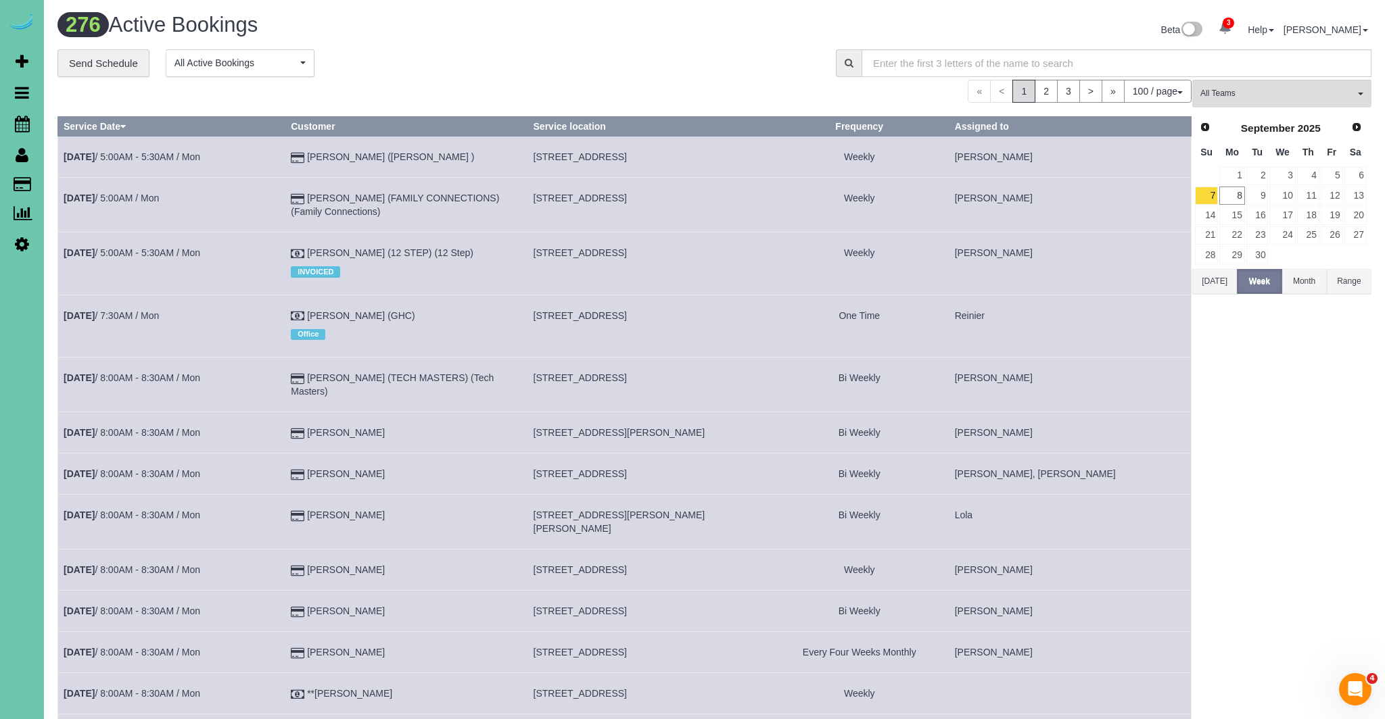
scroll to position [4533, 1385]
click at [18, 120] on icon at bounding box center [22, 124] width 15 height 16
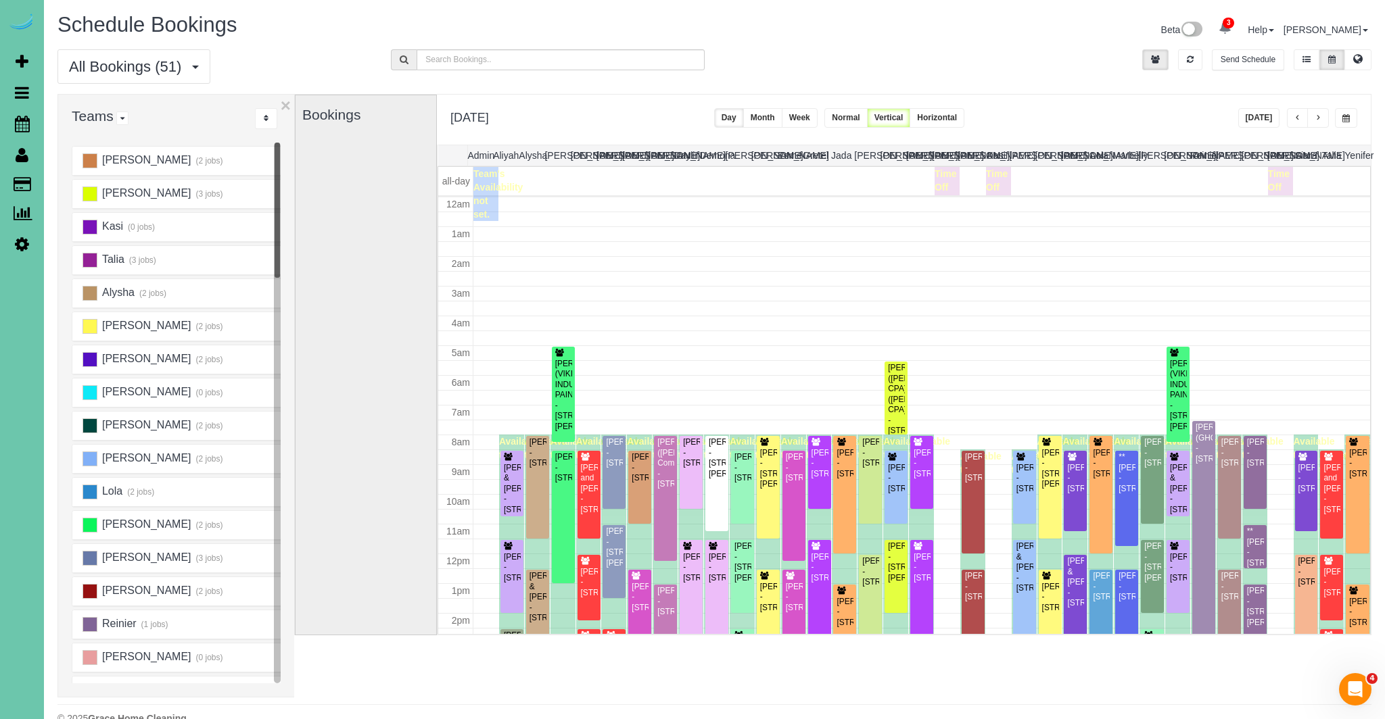
scroll to position [179, 0]
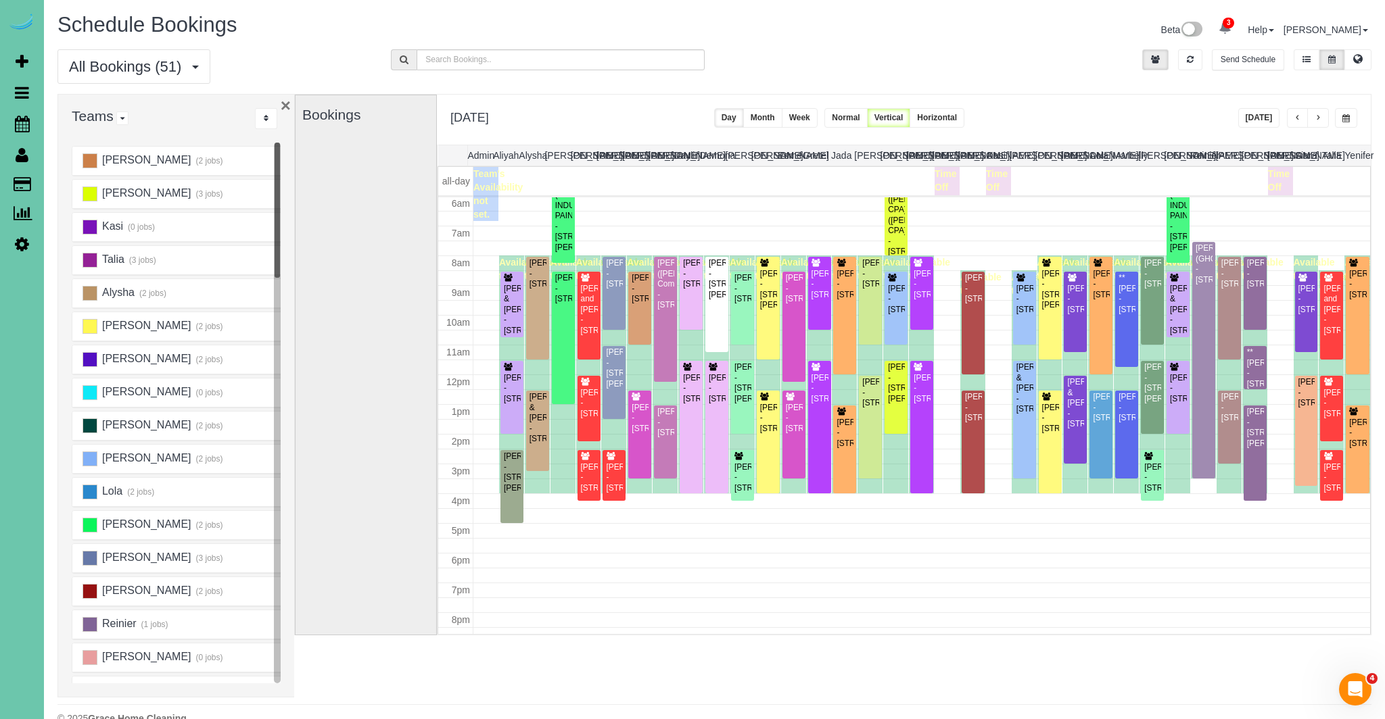
click at [283, 107] on button "×" at bounding box center [286, 106] width 10 height 18
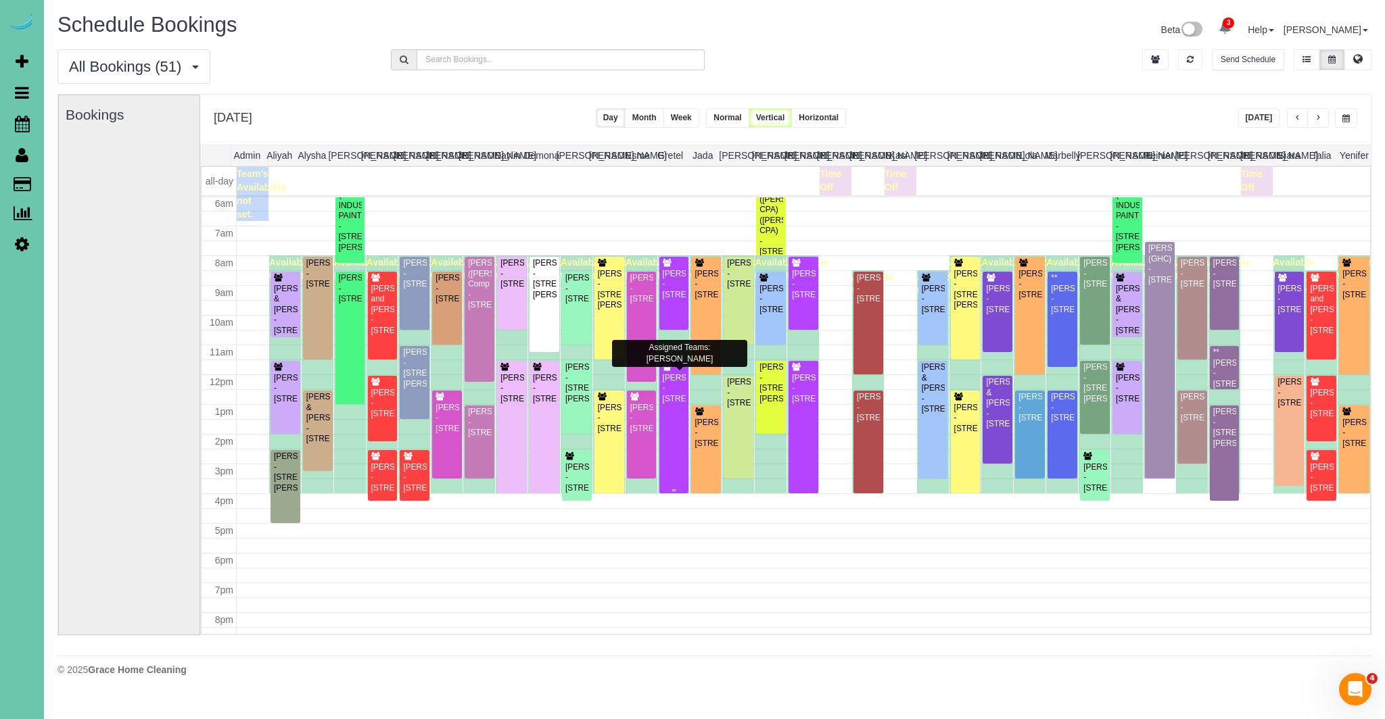
click at [679, 399] on div "[PERSON_NAME] - [STREET_ADDRESS]" at bounding box center [674, 388] width 24 height 31
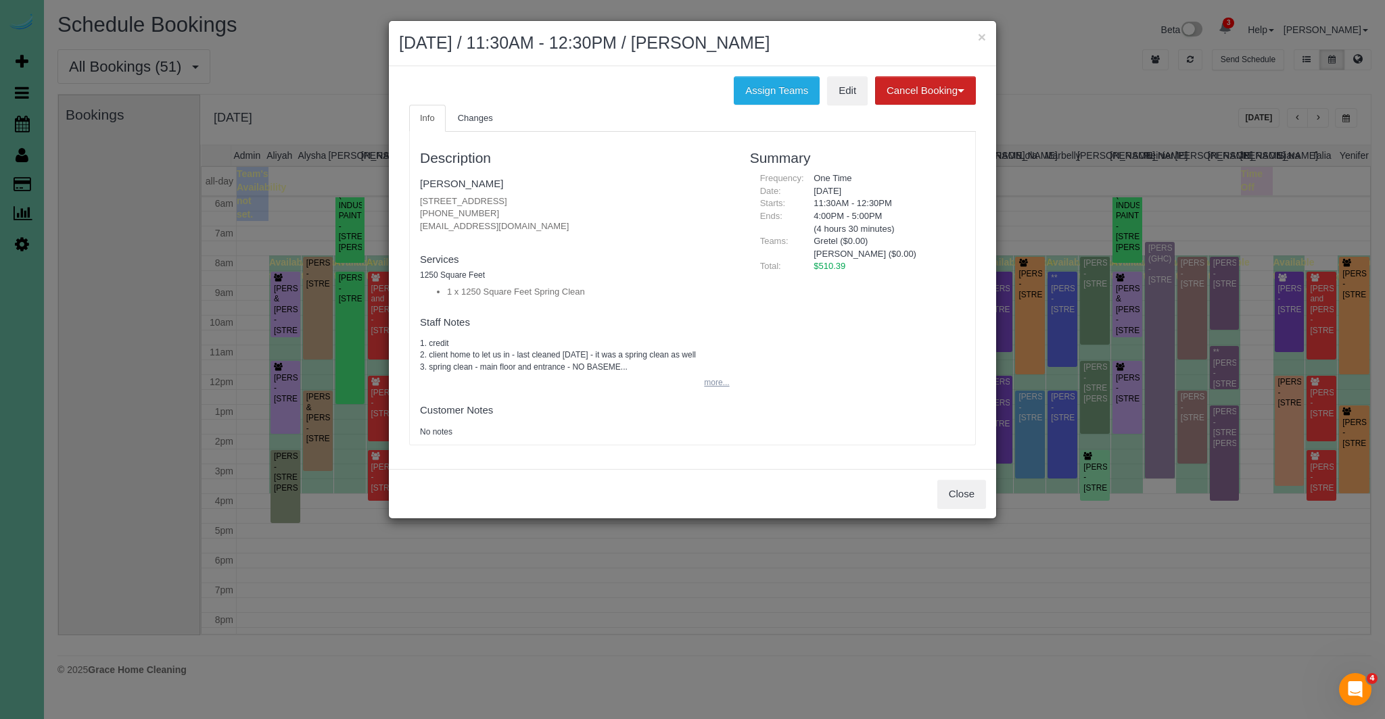
click at [717, 382] on button "more..." at bounding box center [712, 383] width 33 height 20
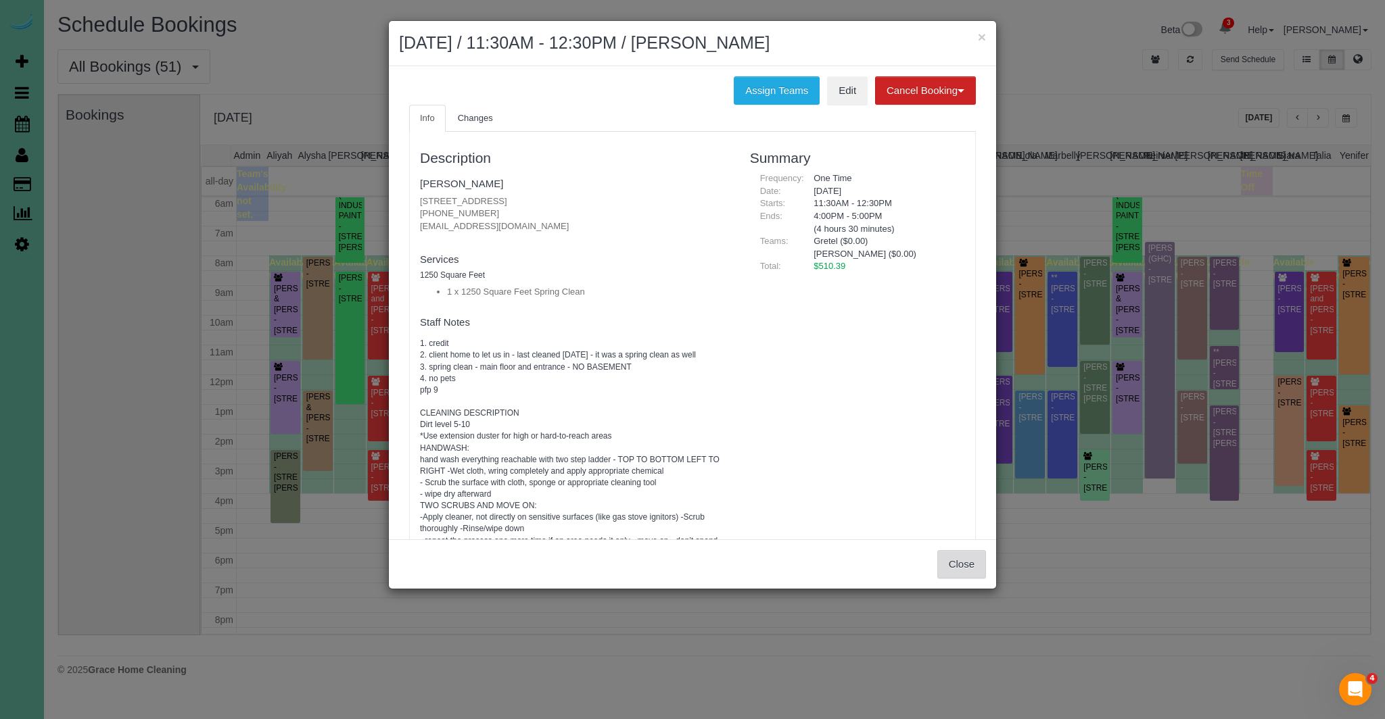
click at [969, 564] on button "Close" at bounding box center [961, 564] width 49 height 28
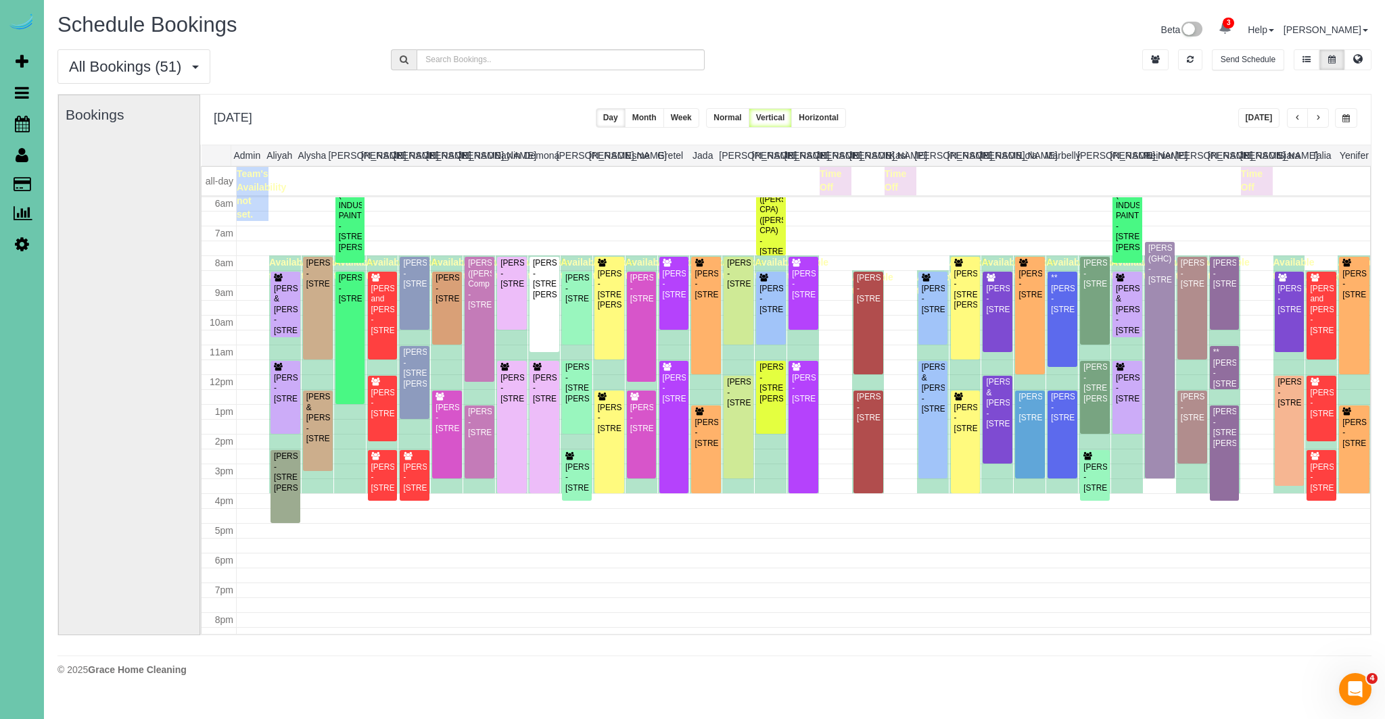
click at [1270, 116] on button "[DATE]" at bounding box center [1259, 118] width 42 height 20
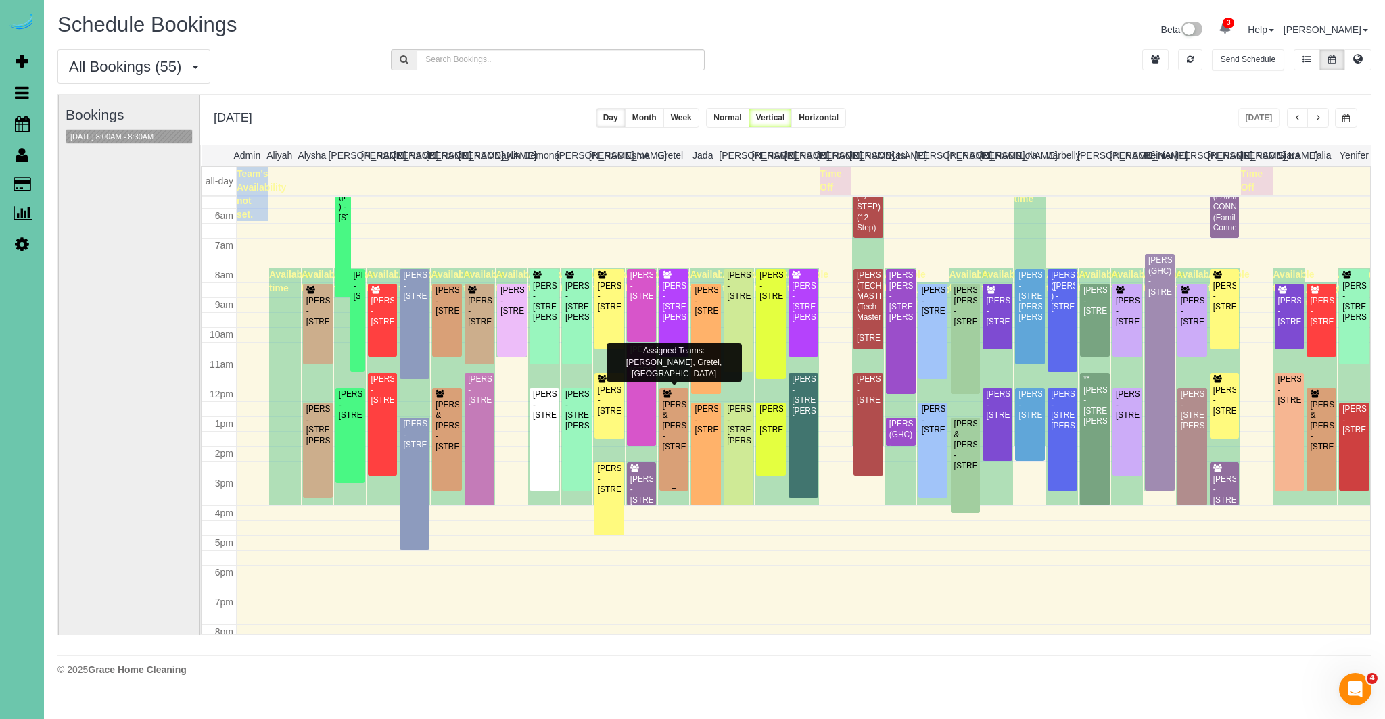
scroll to position [160, 0]
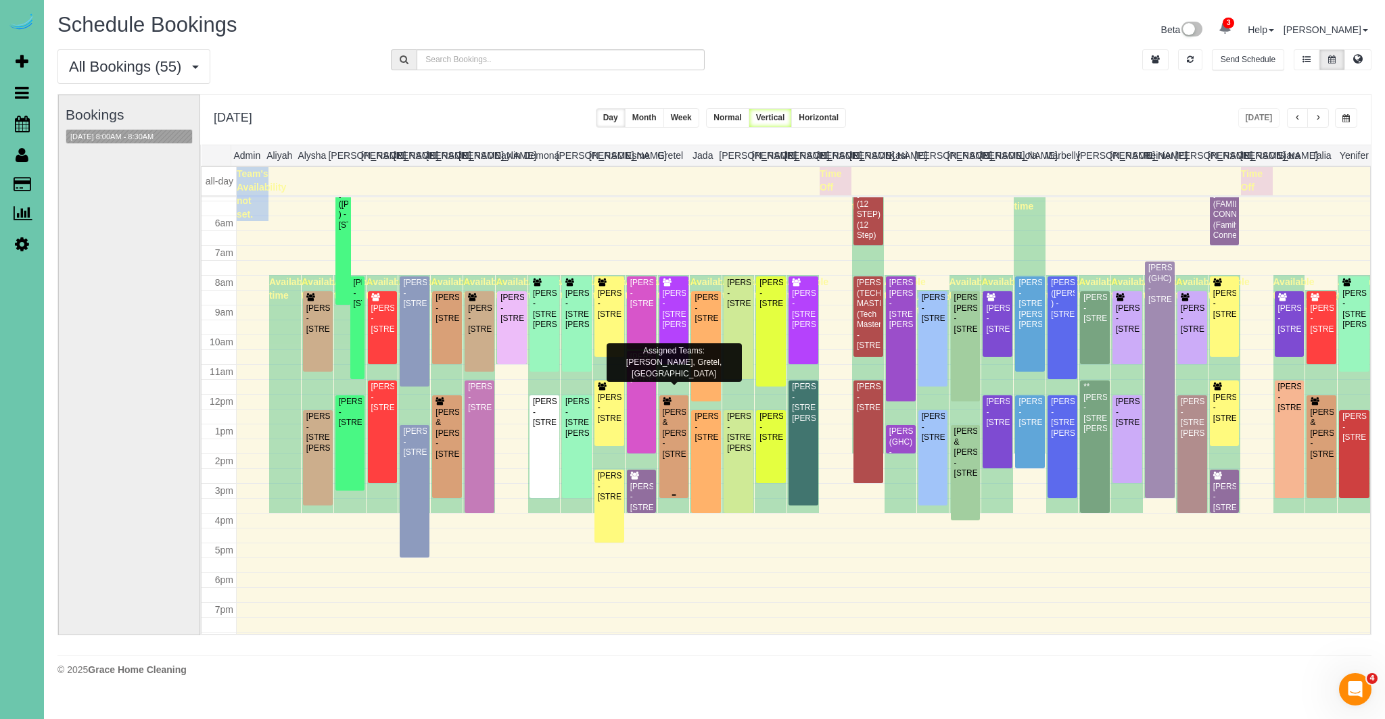
click at [676, 420] on div "[PERSON_NAME] & [PERSON_NAME] - [STREET_ADDRESS]" at bounding box center [674, 434] width 24 height 52
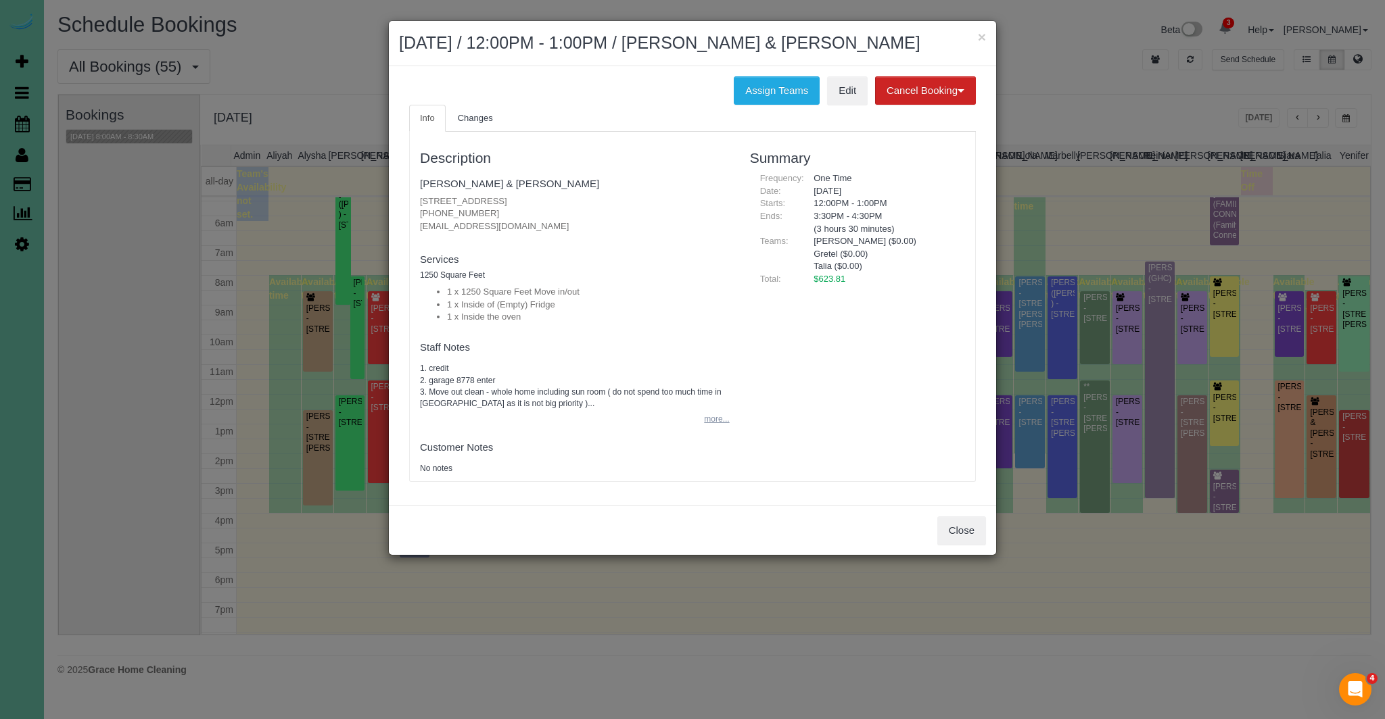
click at [717, 427] on button "more..." at bounding box center [712, 420] width 33 height 20
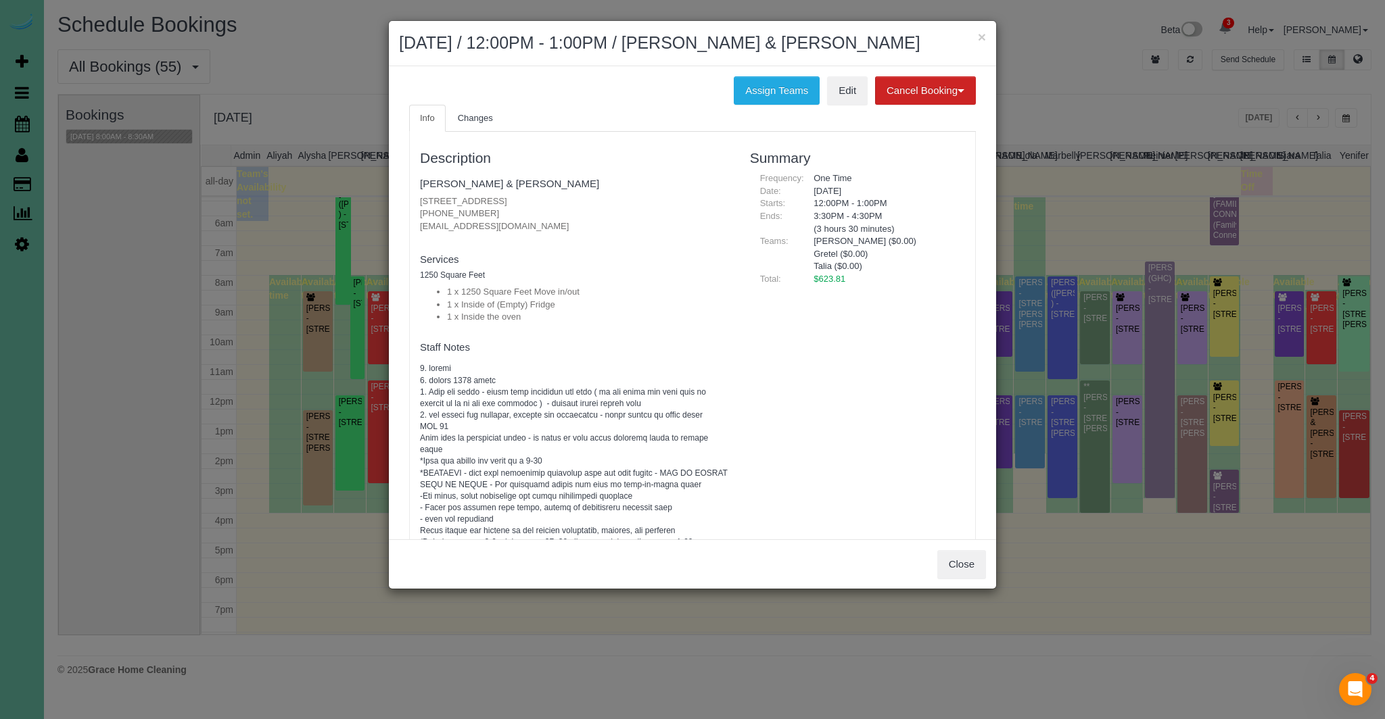
drag, startPoint x: 577, startPoint y: 202, endPoint x: 400, endPoint y: 204, distance: 177.1
click at [399, 203] on div "Info Changes Description [PERSON_NAME] & [PERSON_NAME] [STREET_ADDRESS] [PHONE_…" at bounding box center [692, 439] width 587 height 669
copy p "[STREET_ADDRESS]"
click at [961, 569] on button "Close" at bounding box center [961, 564] width 49 height 28
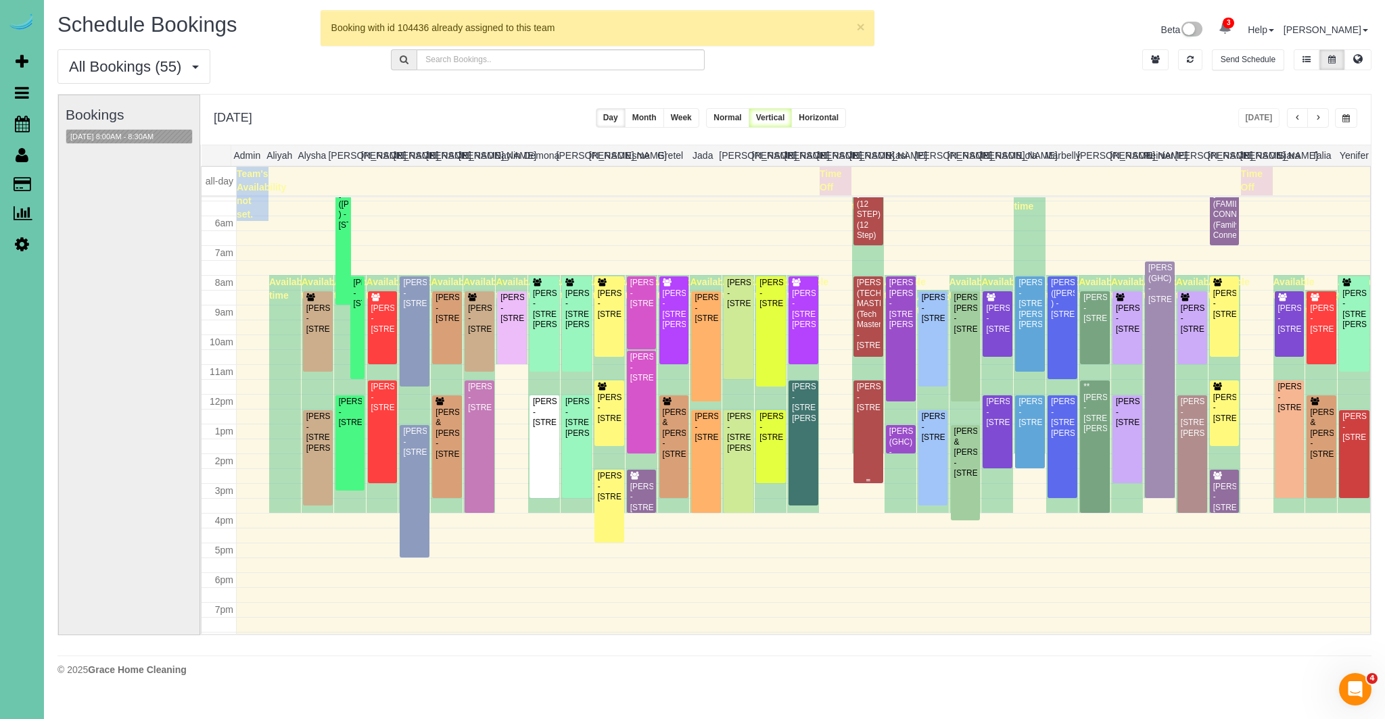
click at [877, 413] on div "[PERSON_NAME] - [STREET_ADDRESS]" at bounding box center [868, 397] width 24 height 31
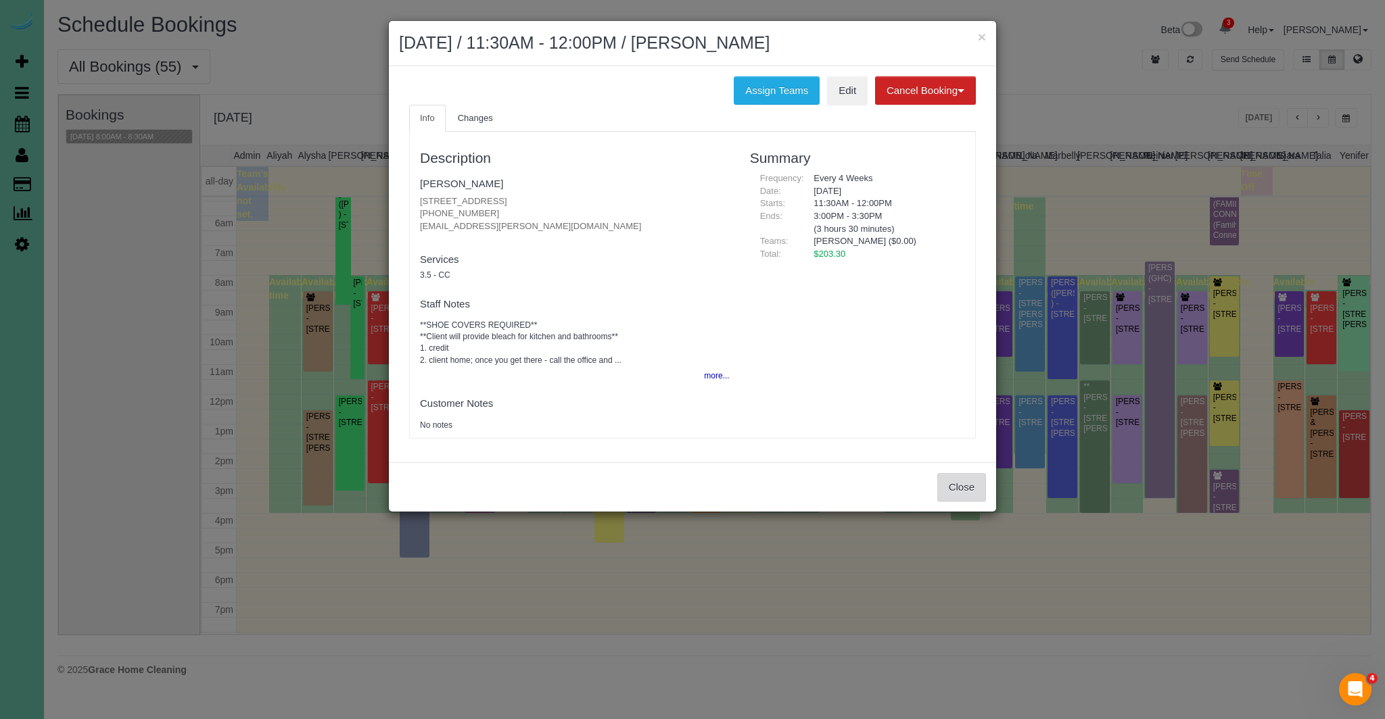
click at [965, 489] on button "Close" at bounding box center [961, 487] width 49 height 28
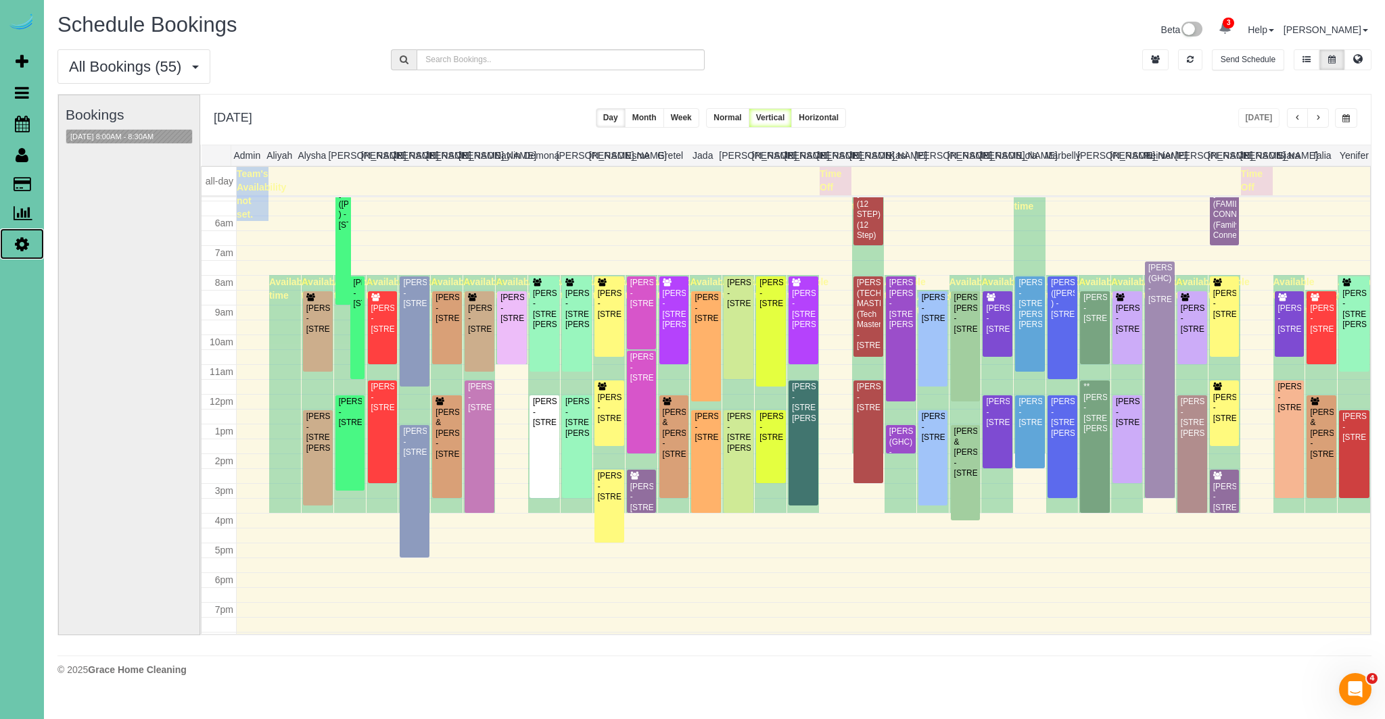
click at [20, 240] on icon at bounding box center [22, 244] width 14 height 16
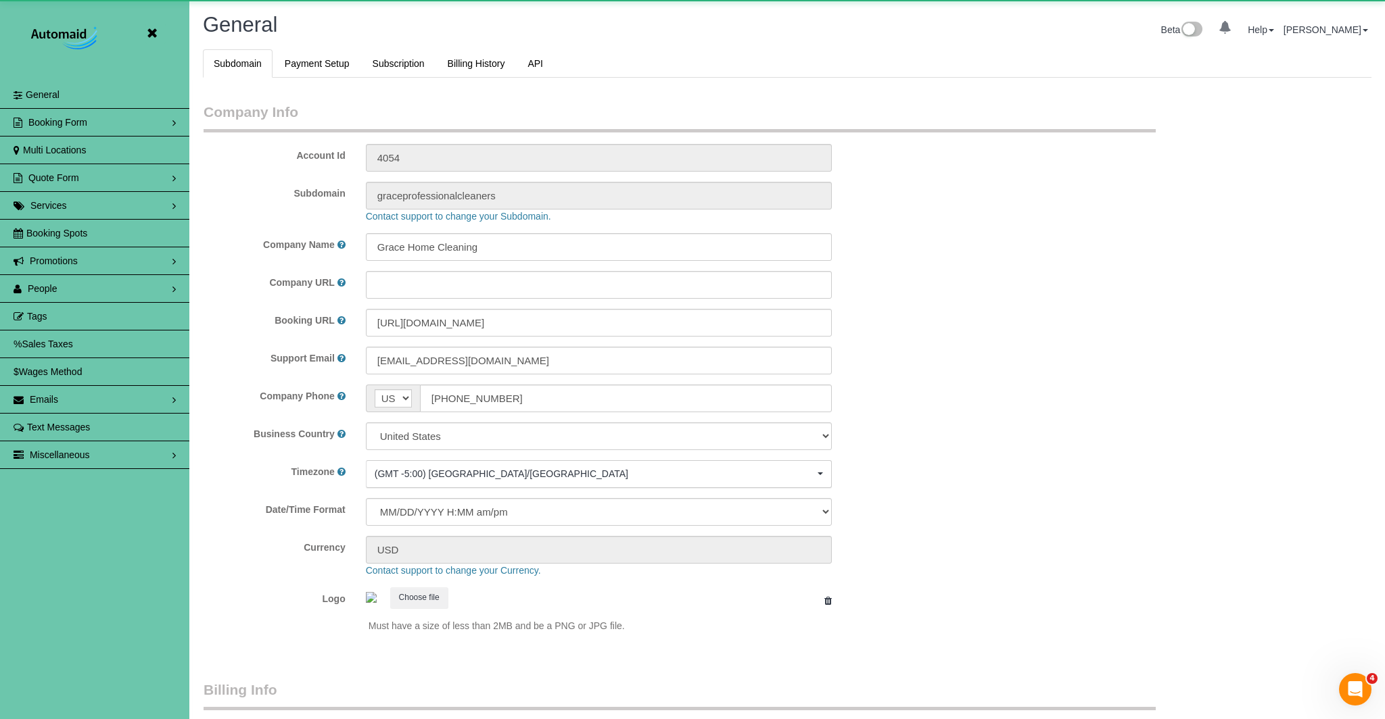
select select "5796"
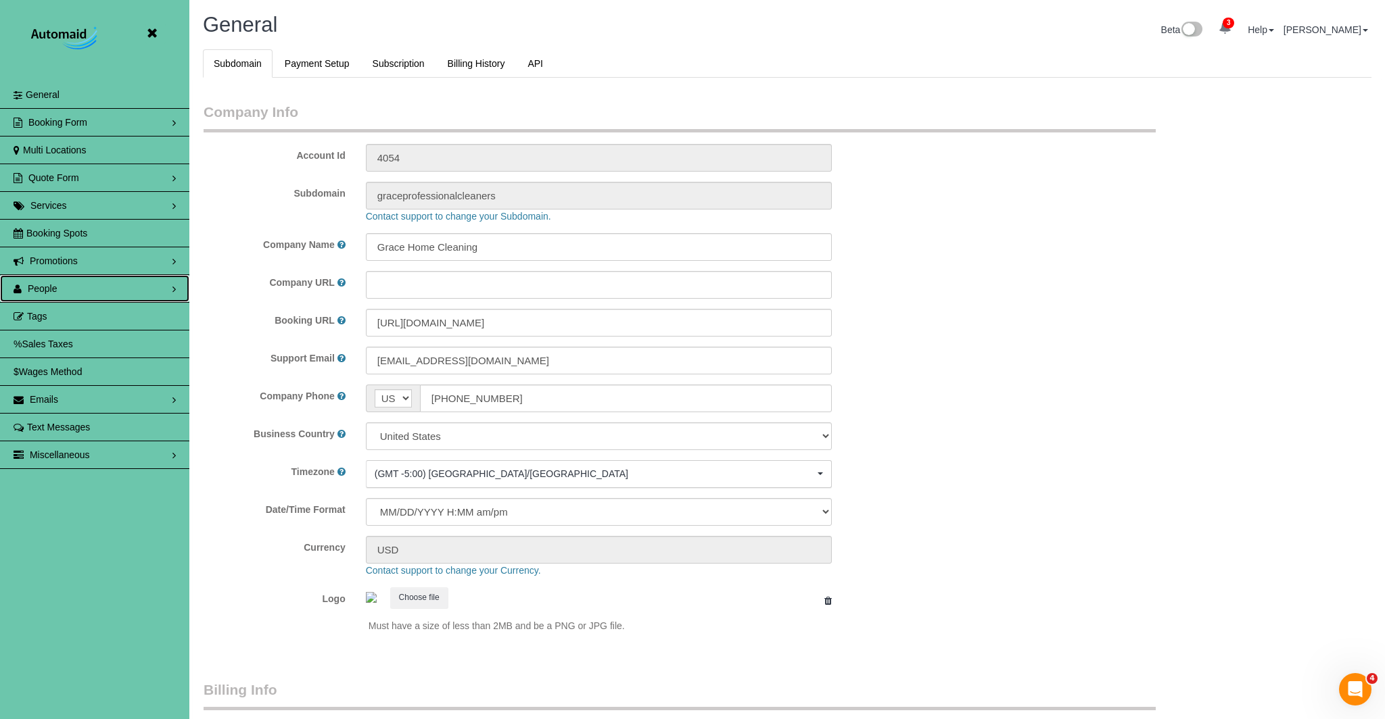
click at [55, 284] on span "People" at bounding box center [43, 288] width 30 height 11
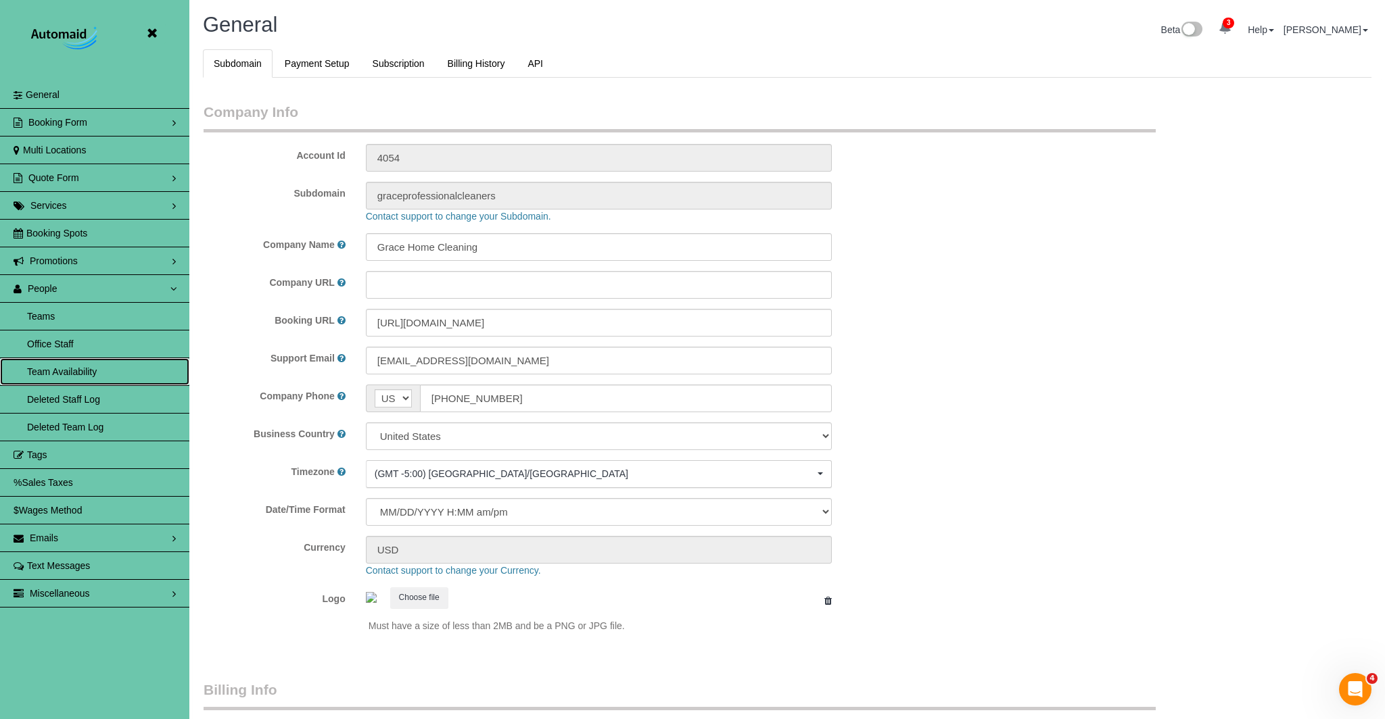
click at [77, 372] on link "Team Availability" at bounding box center [94, 371] width 189 height 27
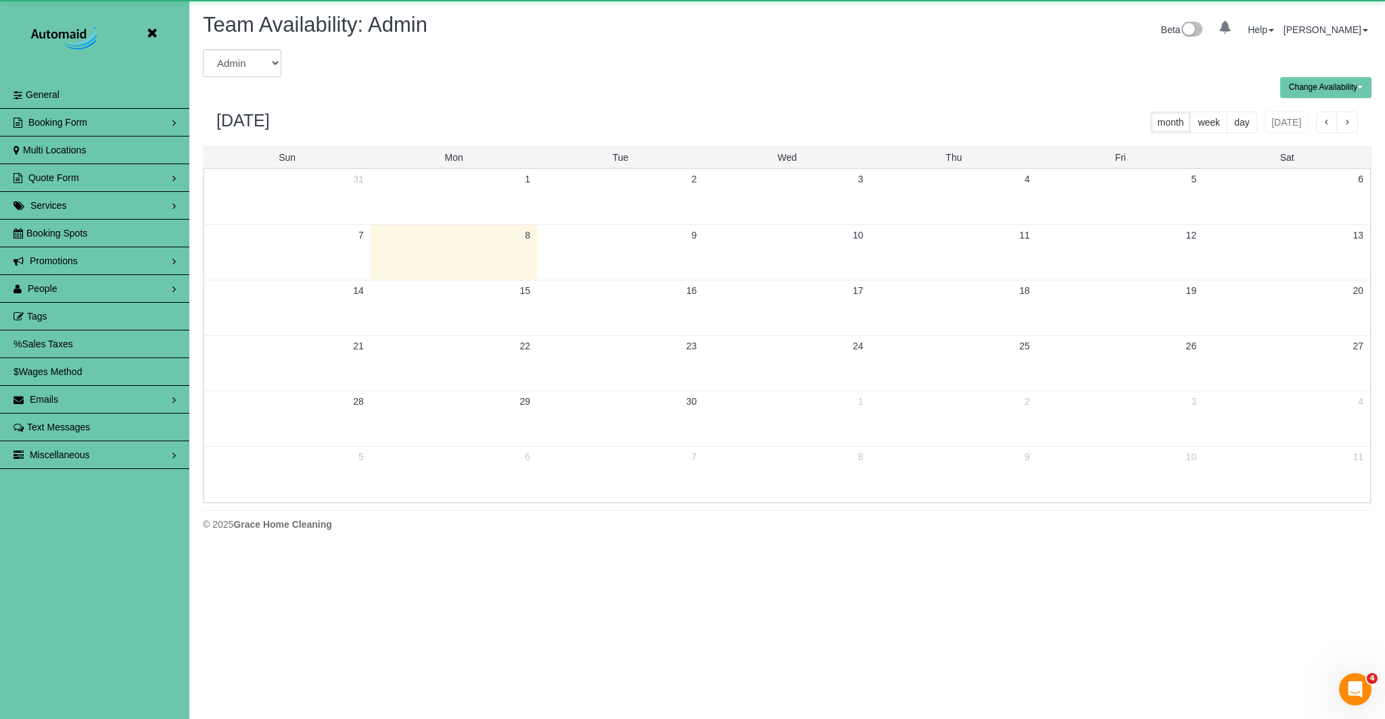
scroll to position [550, 1385]
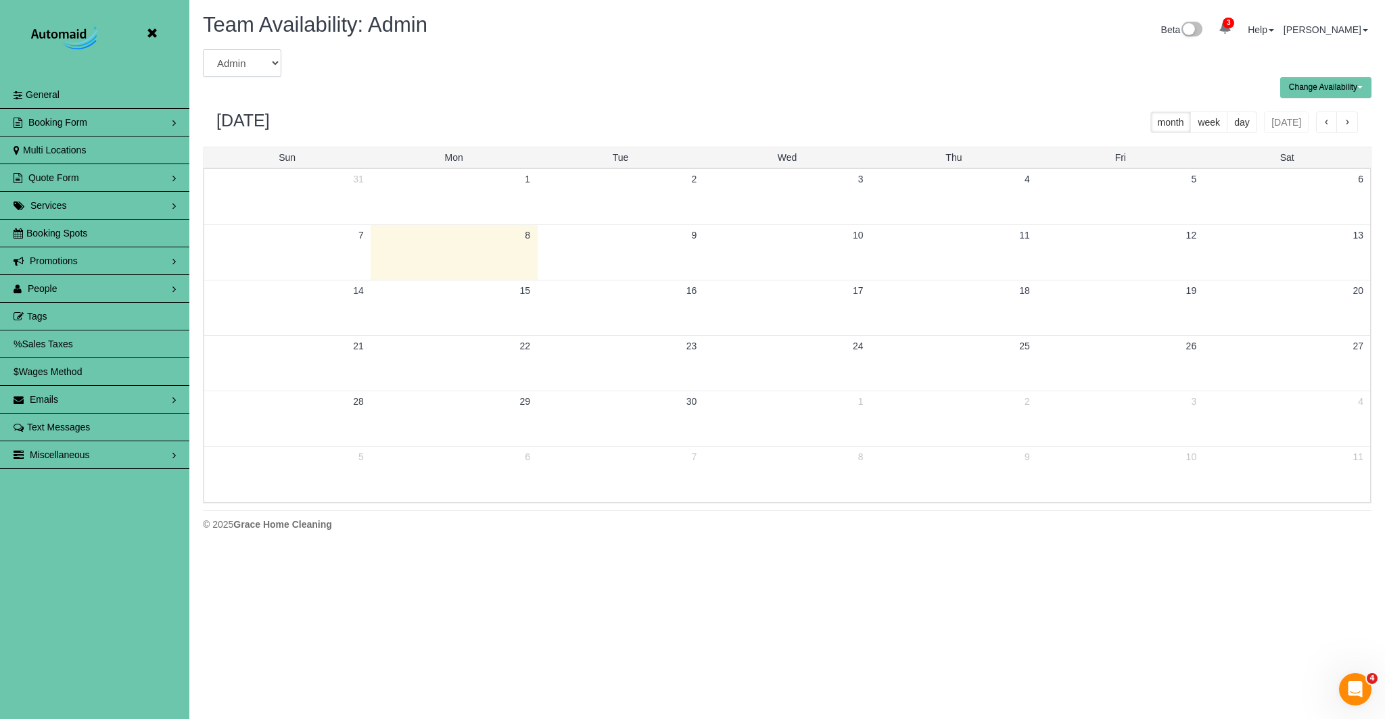
click at [257, 72] on select "Admin [PERSON_NAME] [PERSON_NAME] [PERSON_NAME] [PERSON_NAME] [PERSON_NAME] [PE…" at bounding box center [242, 63] width 78 height 28
select select "number:26535"
click at [203, 49] on select "Admin [PERSON_NAME] [PERSON_NAME] [PERSON_NAME] [PERSON_NAME] [PERSON_NAME] [PE…" at bounding box center [242, 63] width 78 height 28
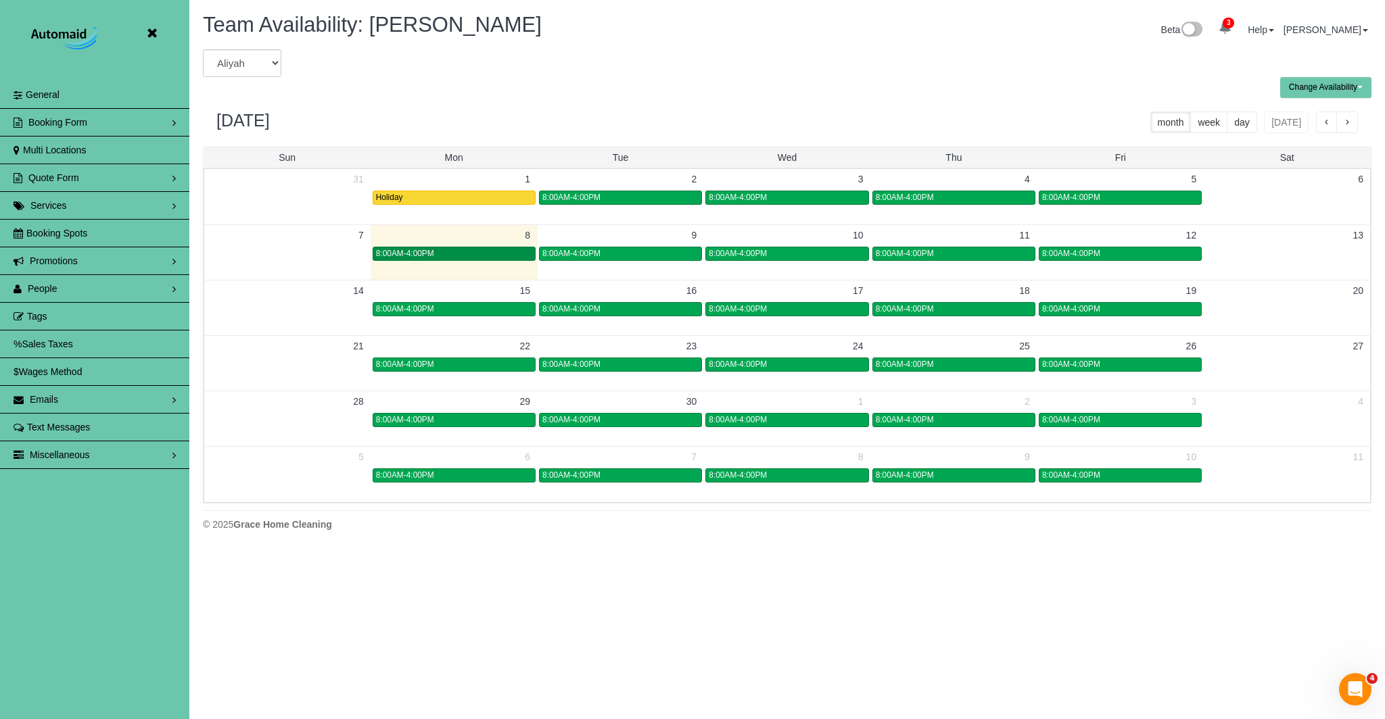
click at [506, 251] on div "8:00AM-4:00PM" at bounding box center [454, 254] width 156 height 10
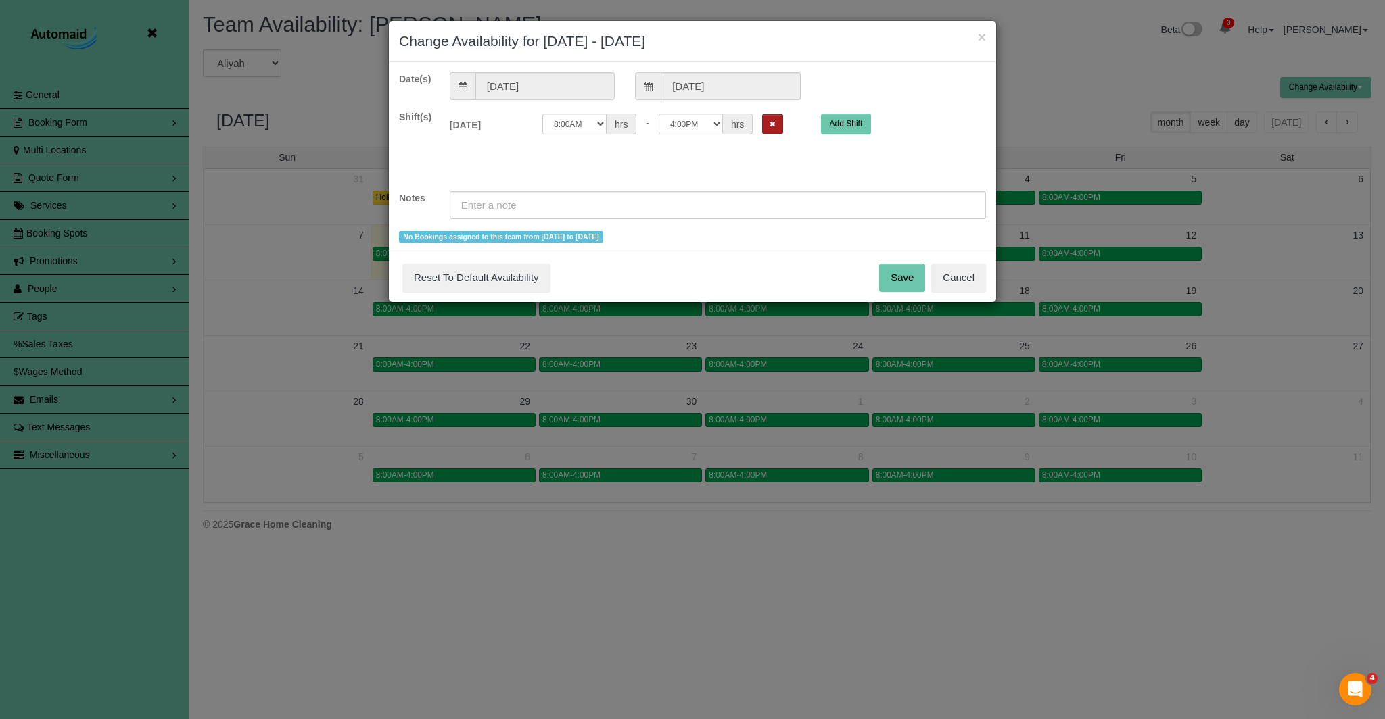
click at [771, 128] on button "Remove Shift" at bounding box center [772, 124] width 21 height 20
click at [715, 198] on input "text" at bounding box center [718, 205] width 536 height 28
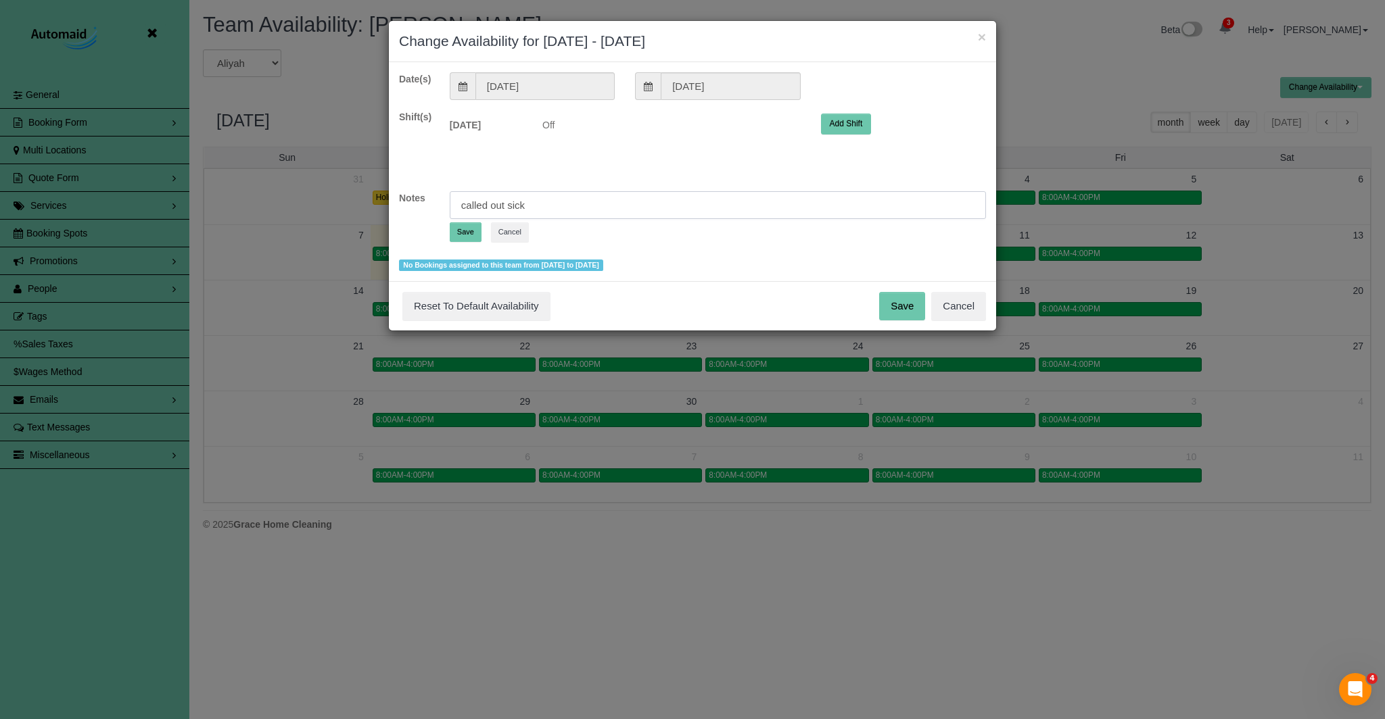
type input "called out sick"
click at [464, 230] on button "Save" at bounding box center [466, 232] width 32 height 20
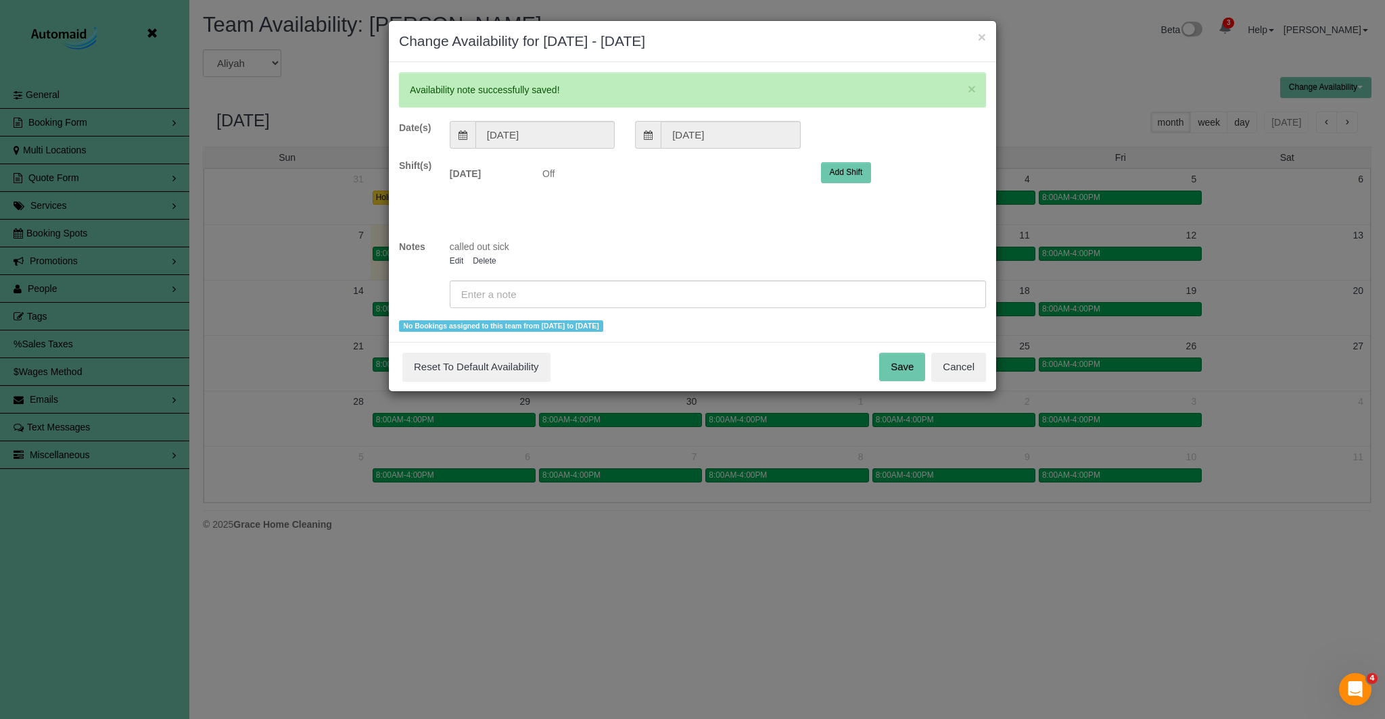
click at [917, 370] on button "Save" at bounding box center [902, 367] width 46 height 28
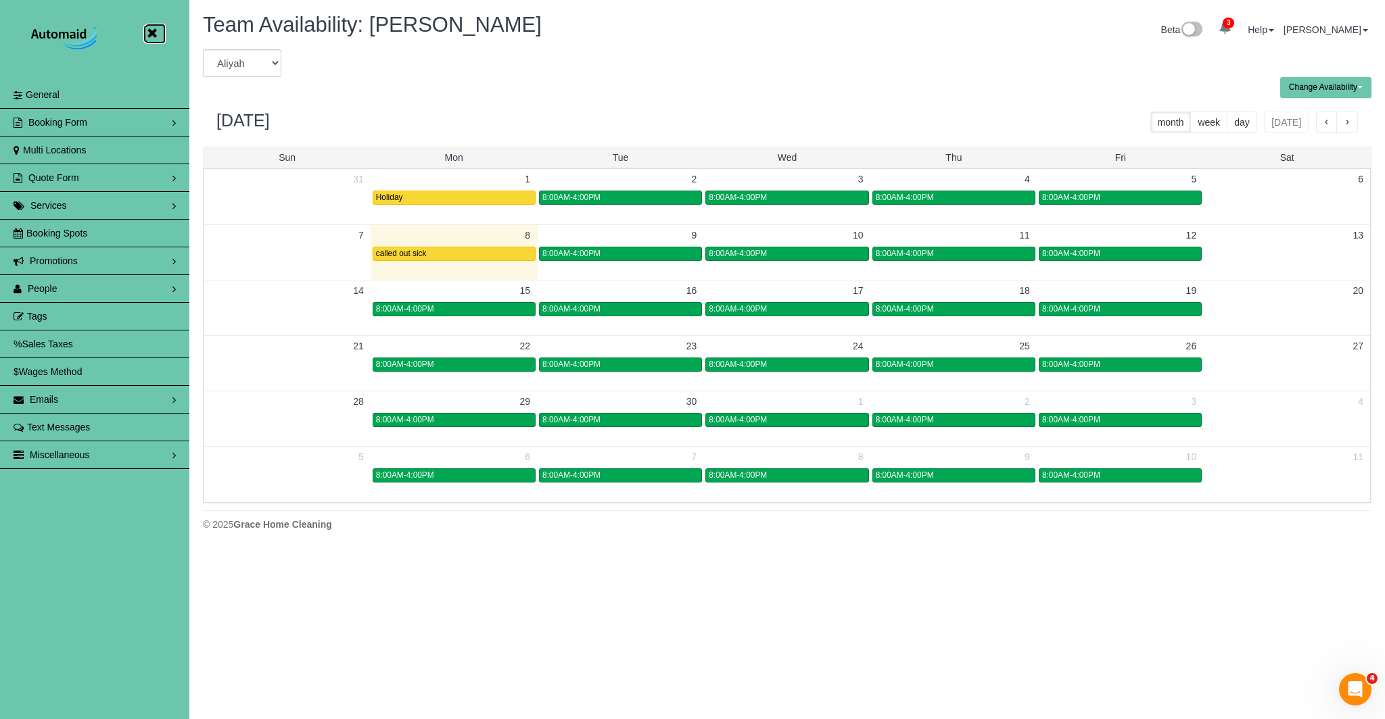
click at [151, 35] on icon at bounding box center [151, 33] width 17 height 17
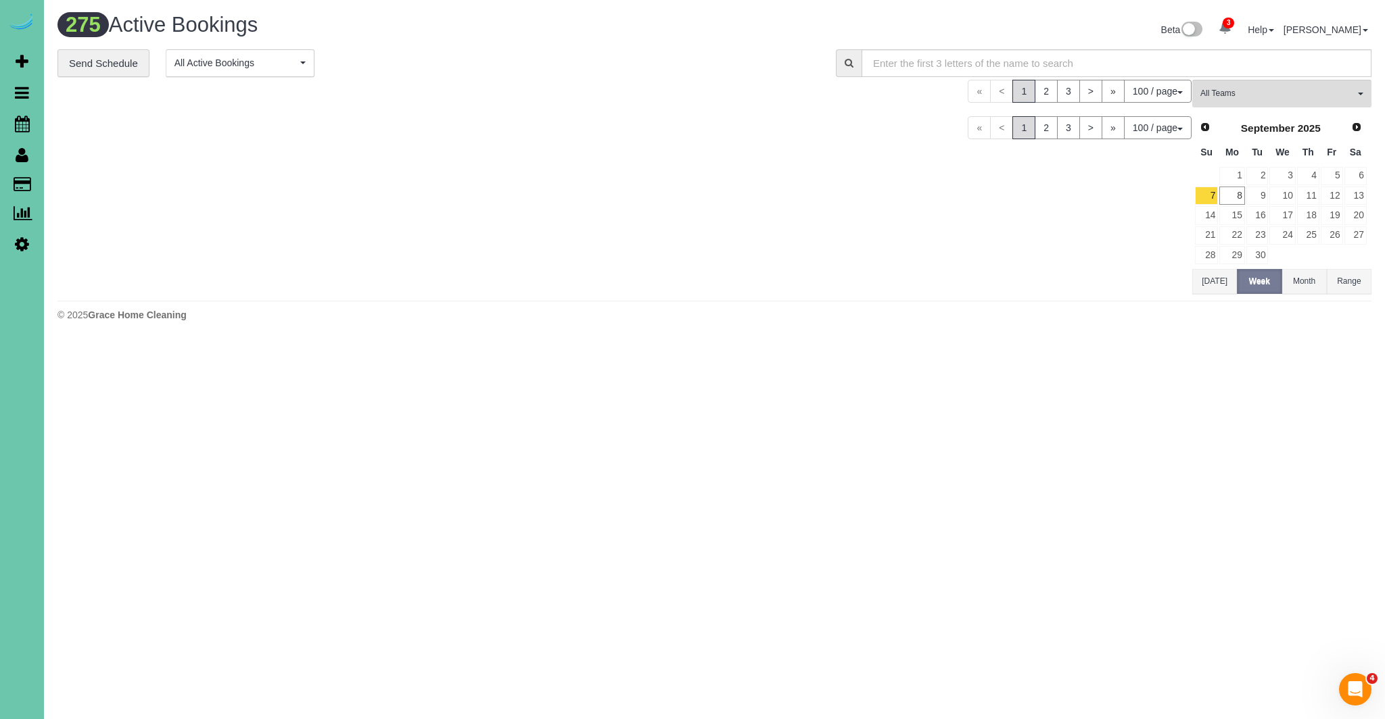
scroll to position [4533, 1385]
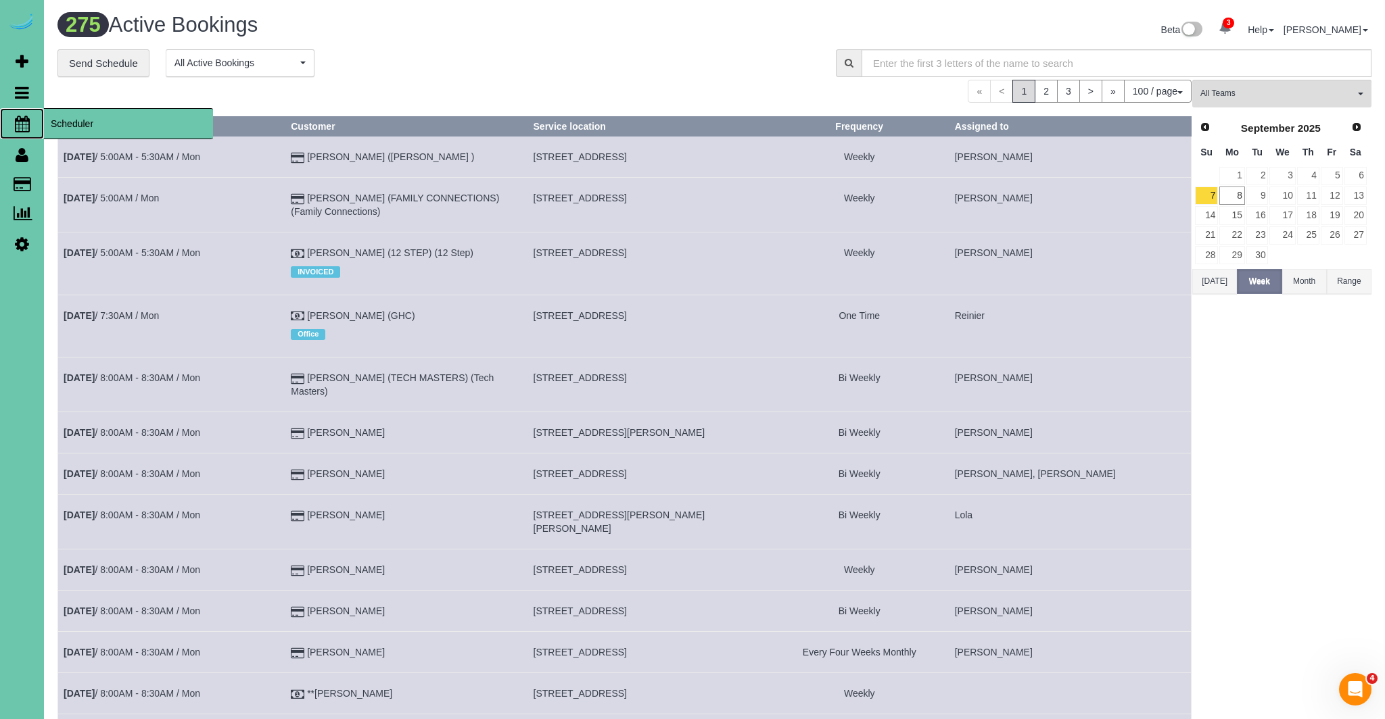
click at [20, 125] on icon at bounding box center [22, 124] width 15 height 16
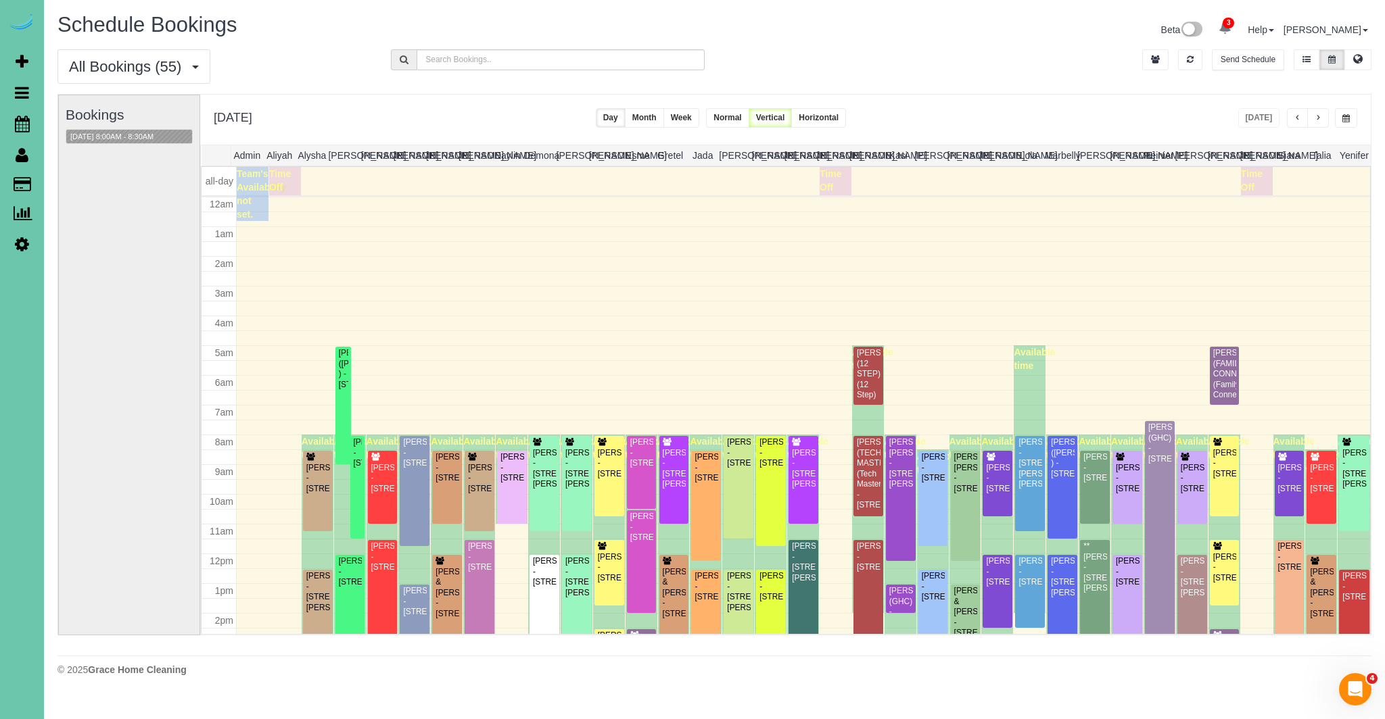
scroll to position [179, 0]
